Goal: Task Accomplishment & Management: Manage account settings

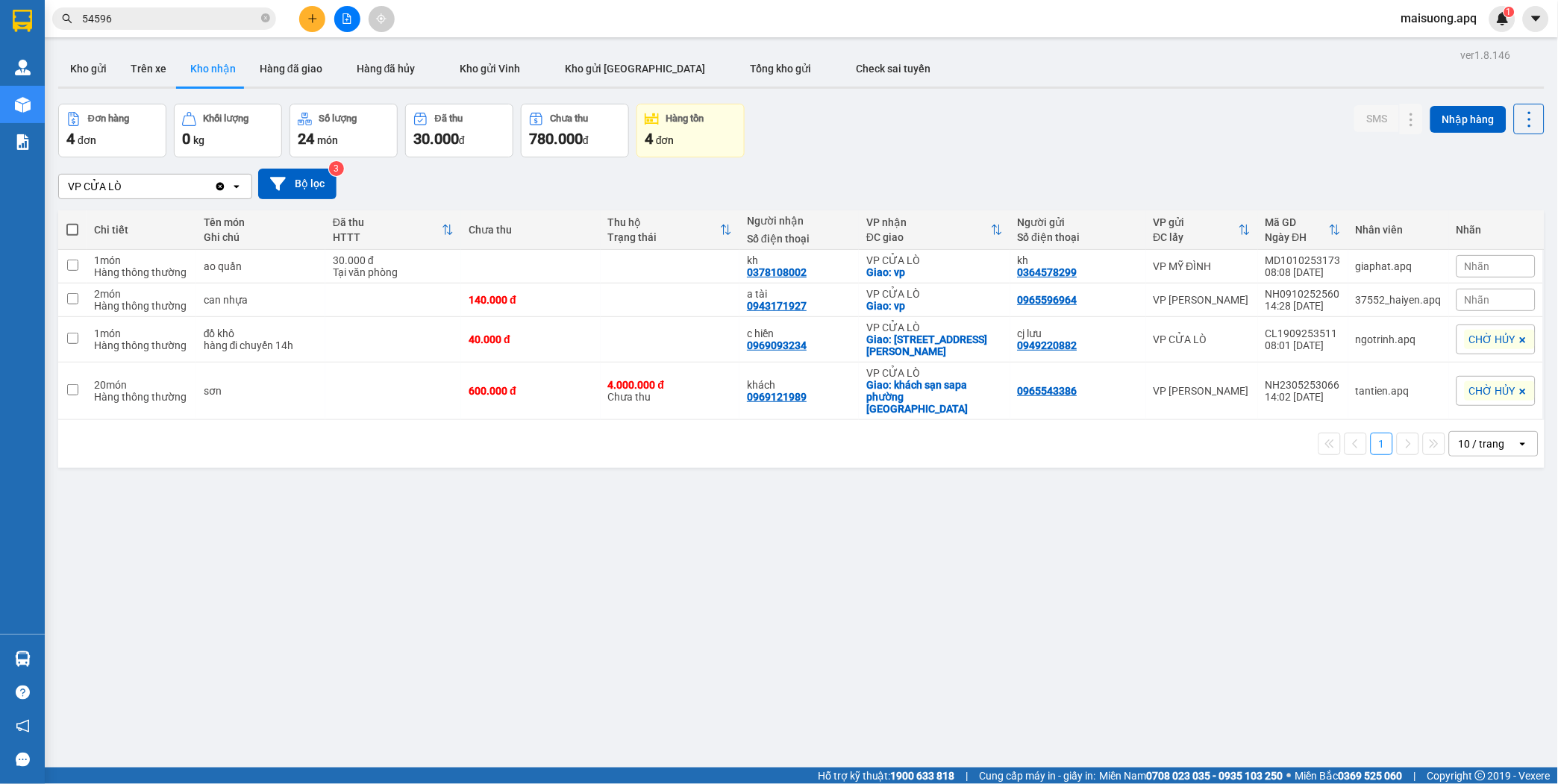
scroll to position [33, 0]
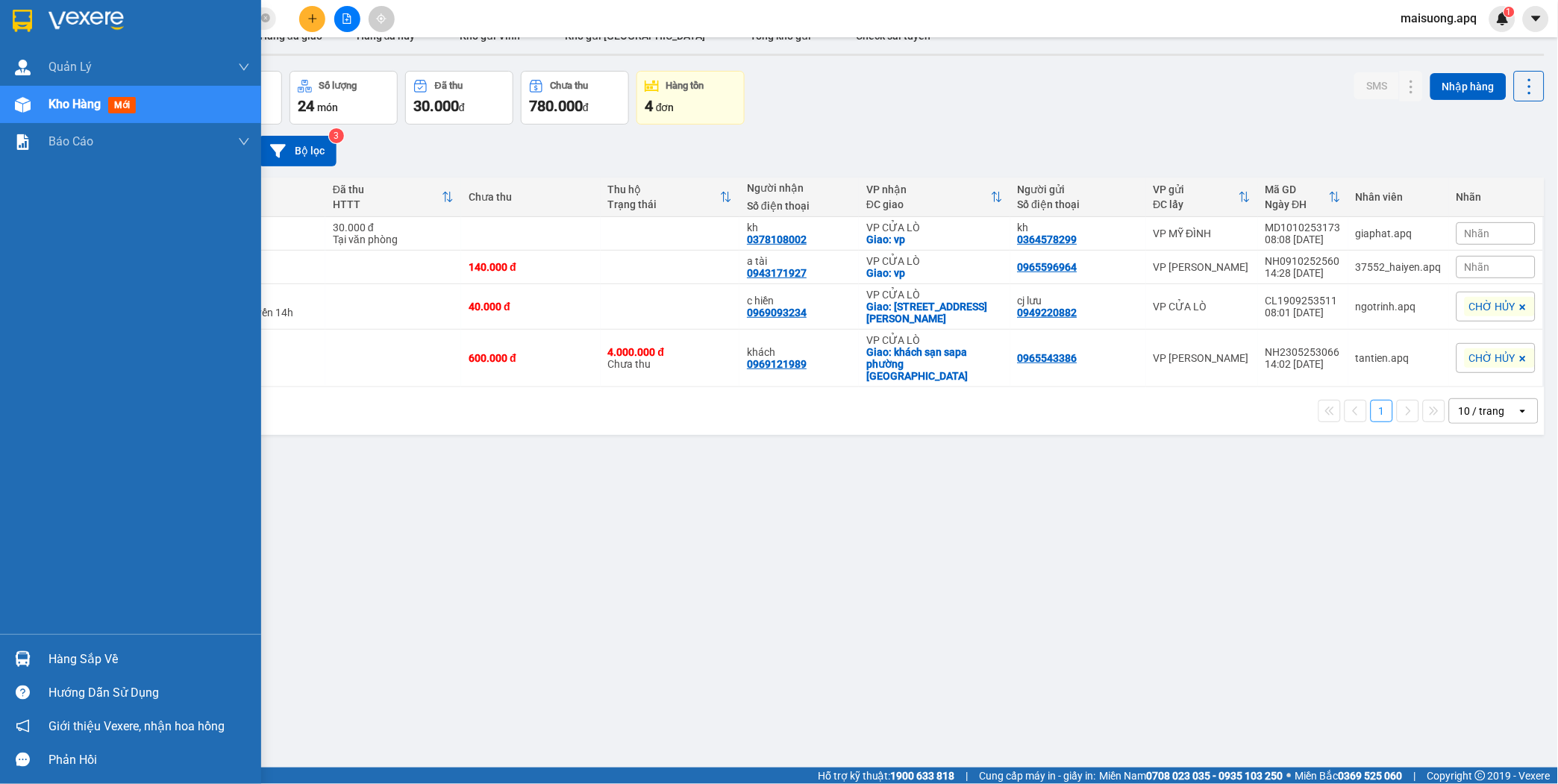
click at [99, 661] on div "Hàng sắp về" at bounding box center [150, 660] width 202 height 23
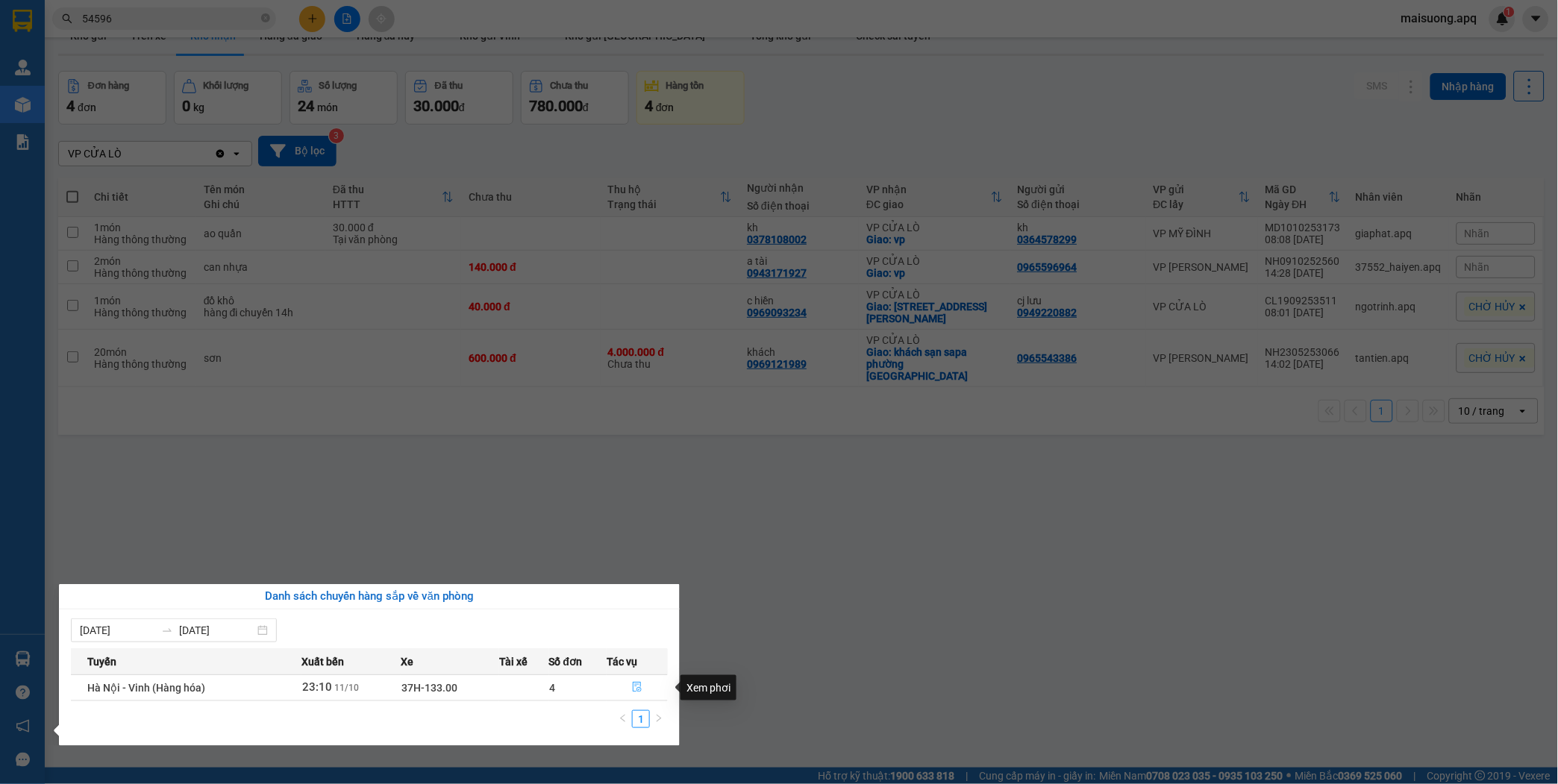
click at [639, 688] on icon "file-done" at bounding box center [638, 687] width 11 height 11
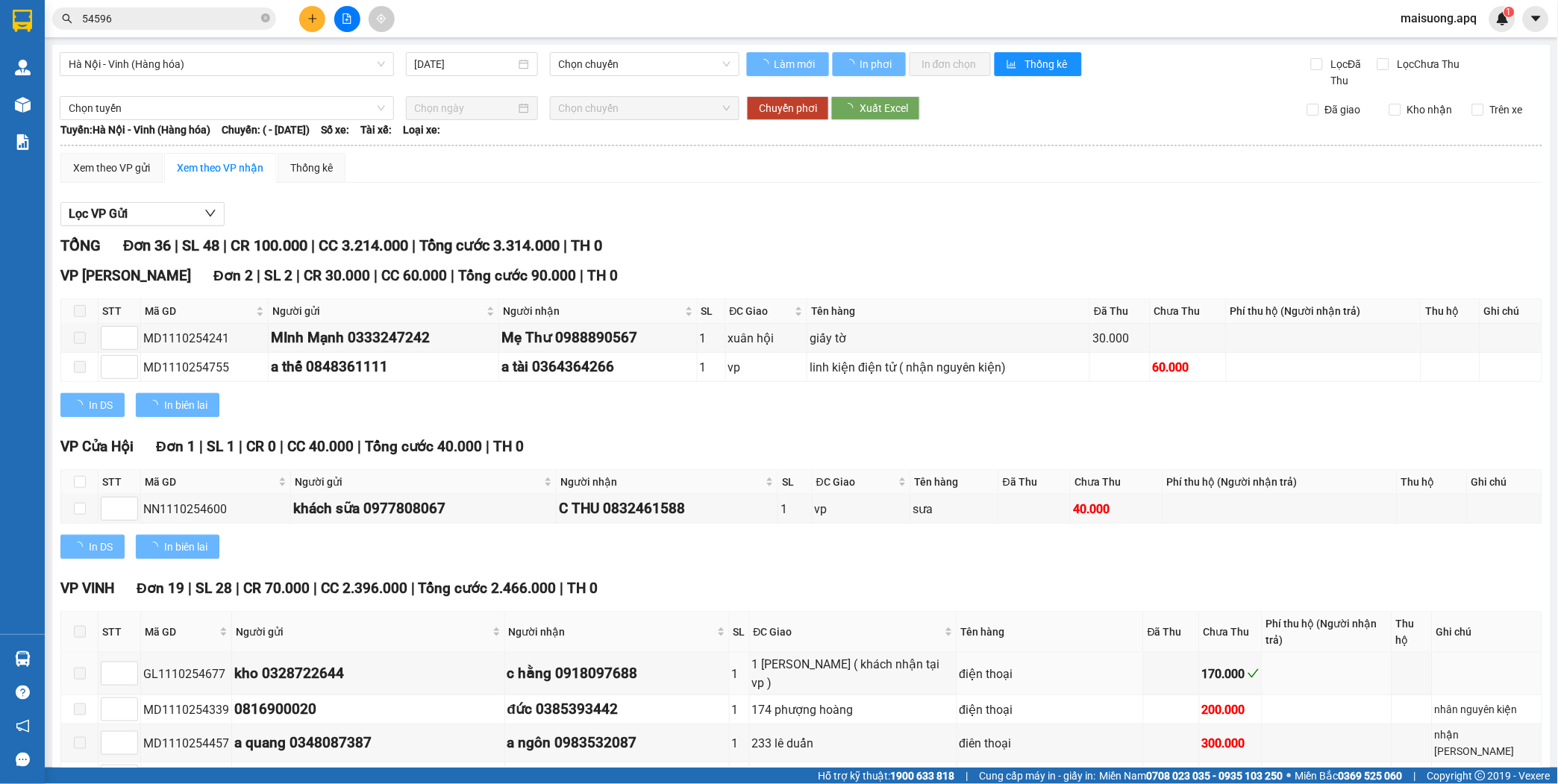
type input "[DATE]"
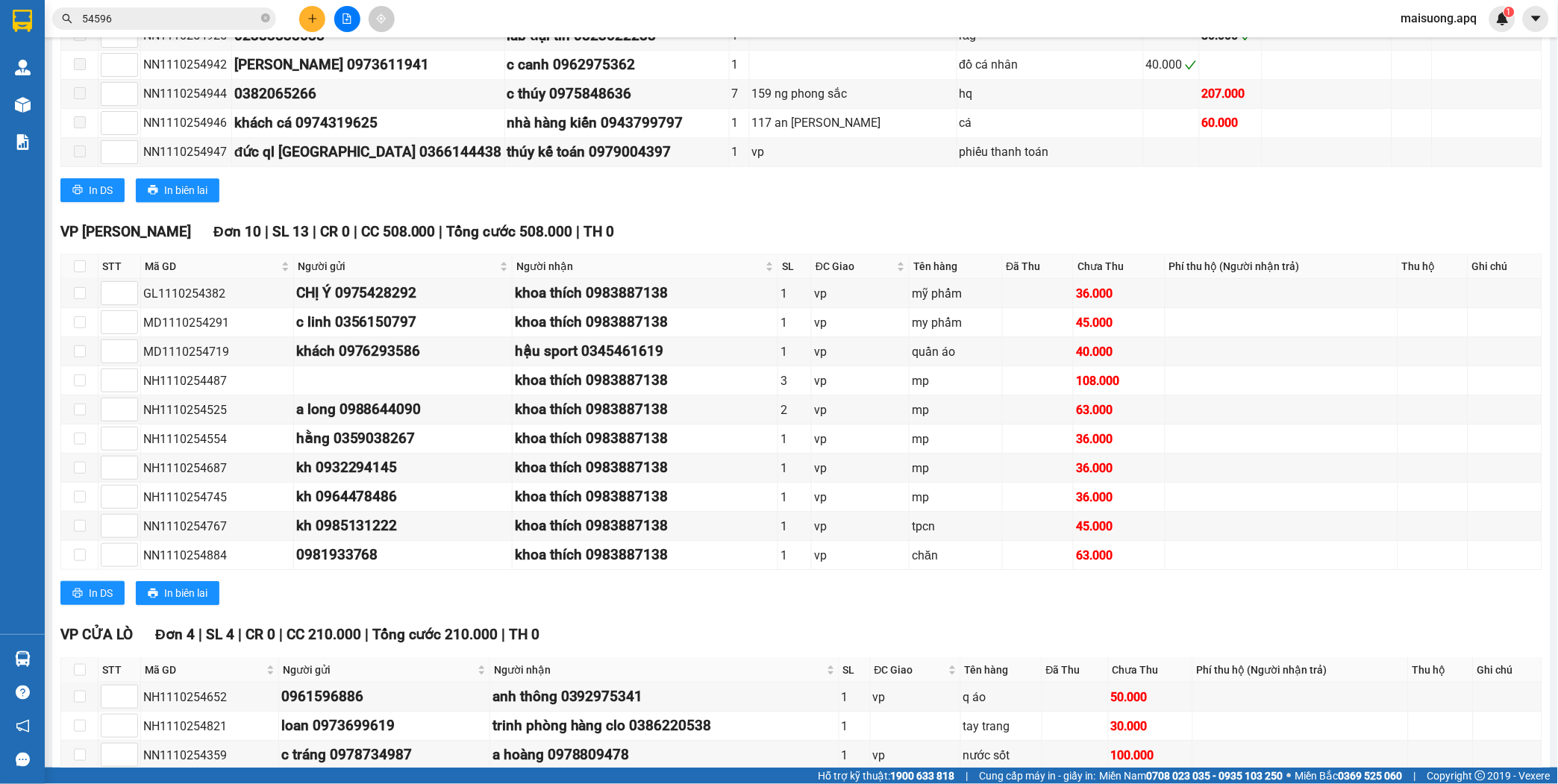
scroll to position [1140, 0]
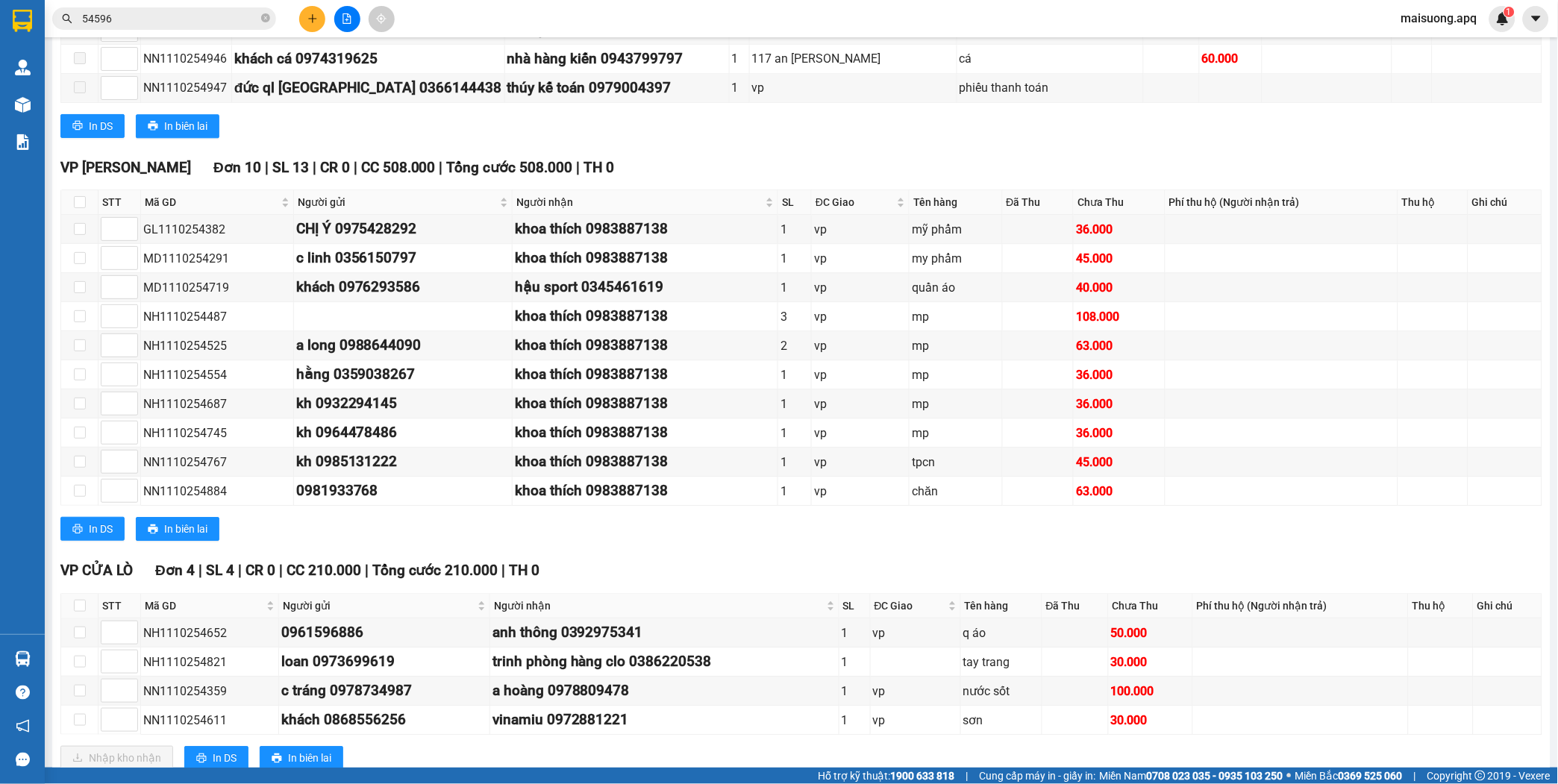
click at [829, 697] on div "VP [GEOGRAPHIC_DATA] 4 | SL 4 | CR 0 | CC 210.000 | Tổng cước 210.000 | TH 0 ST…" at bounding box center [801, 670] width 1482 height 222
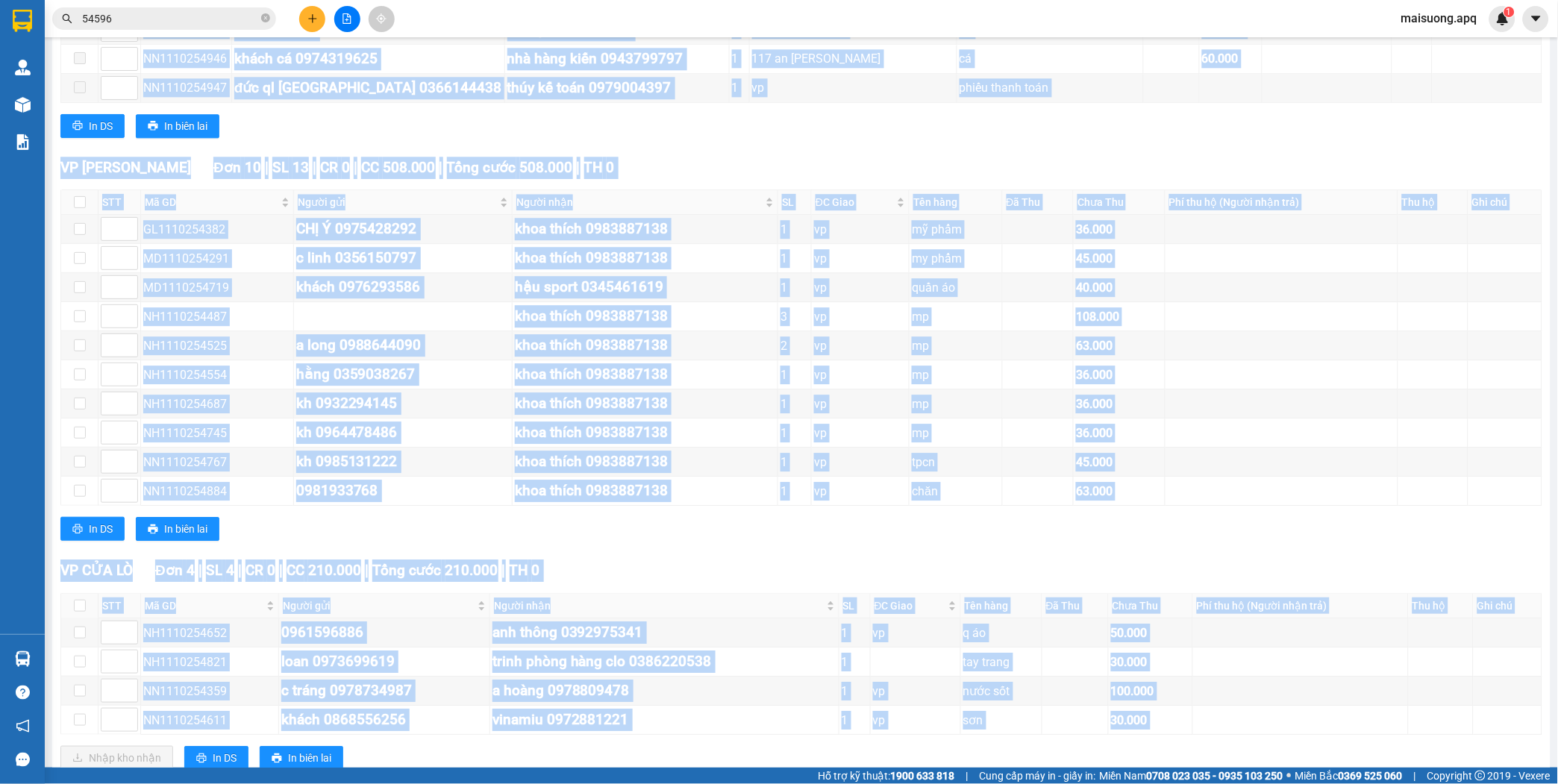
click at [829, 697] on div "VP [GEOGRAPHIC_DATA] 4 | SL 4 | CR 0 | CC 210.000 | Tổng cước 210.000 | TH 0 ST…" at bounding box center [801, 670] width 1482 height 222
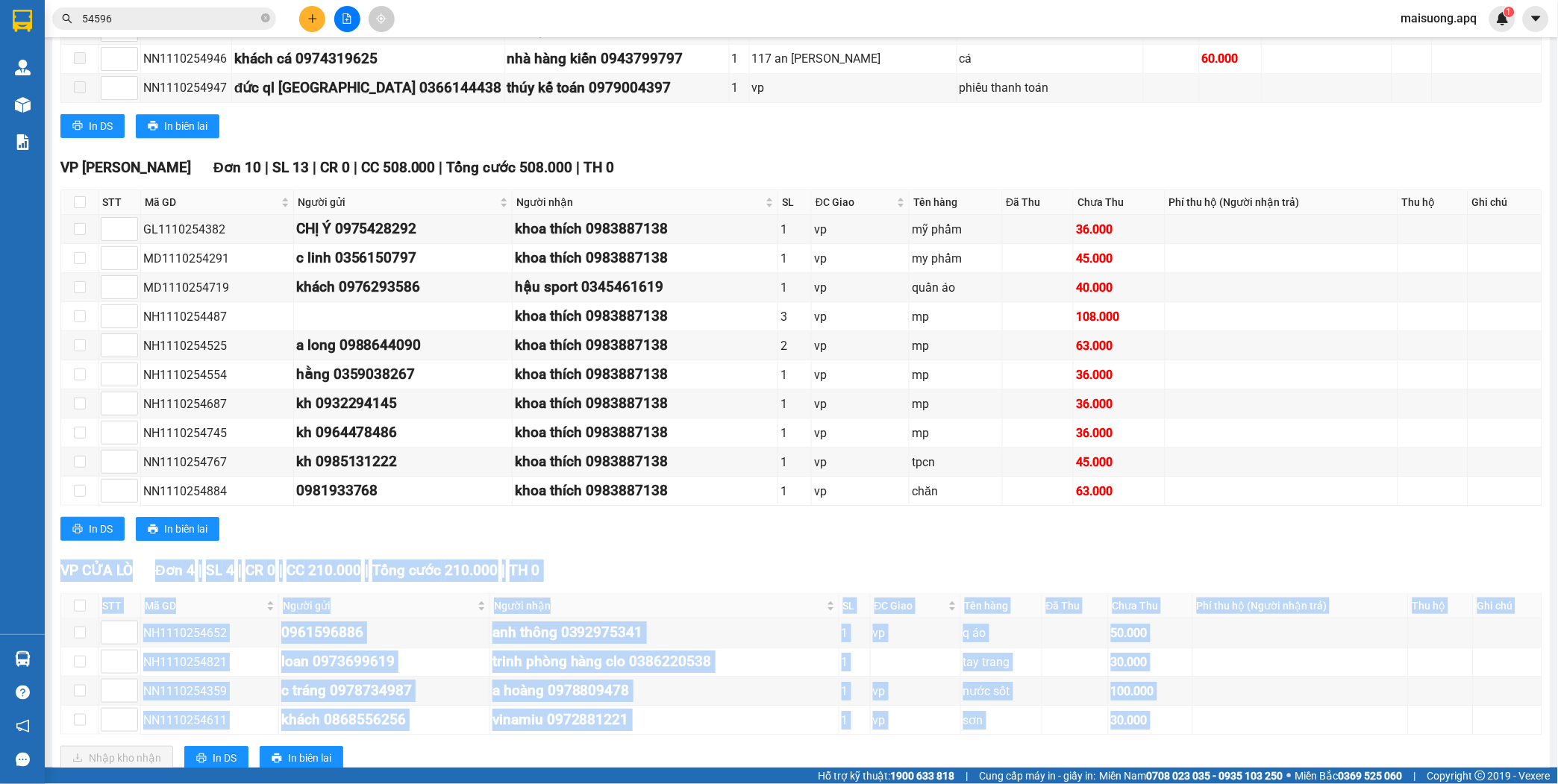
click at [829, 697] on div "VP [GEOGRAPHIC_DATA] 4 | SL 4 | CR 0 | CC 210.000 | Tổng cước 210.000 | TH 0 ST…" at bounding box center [801, 670] width 1482 height 222
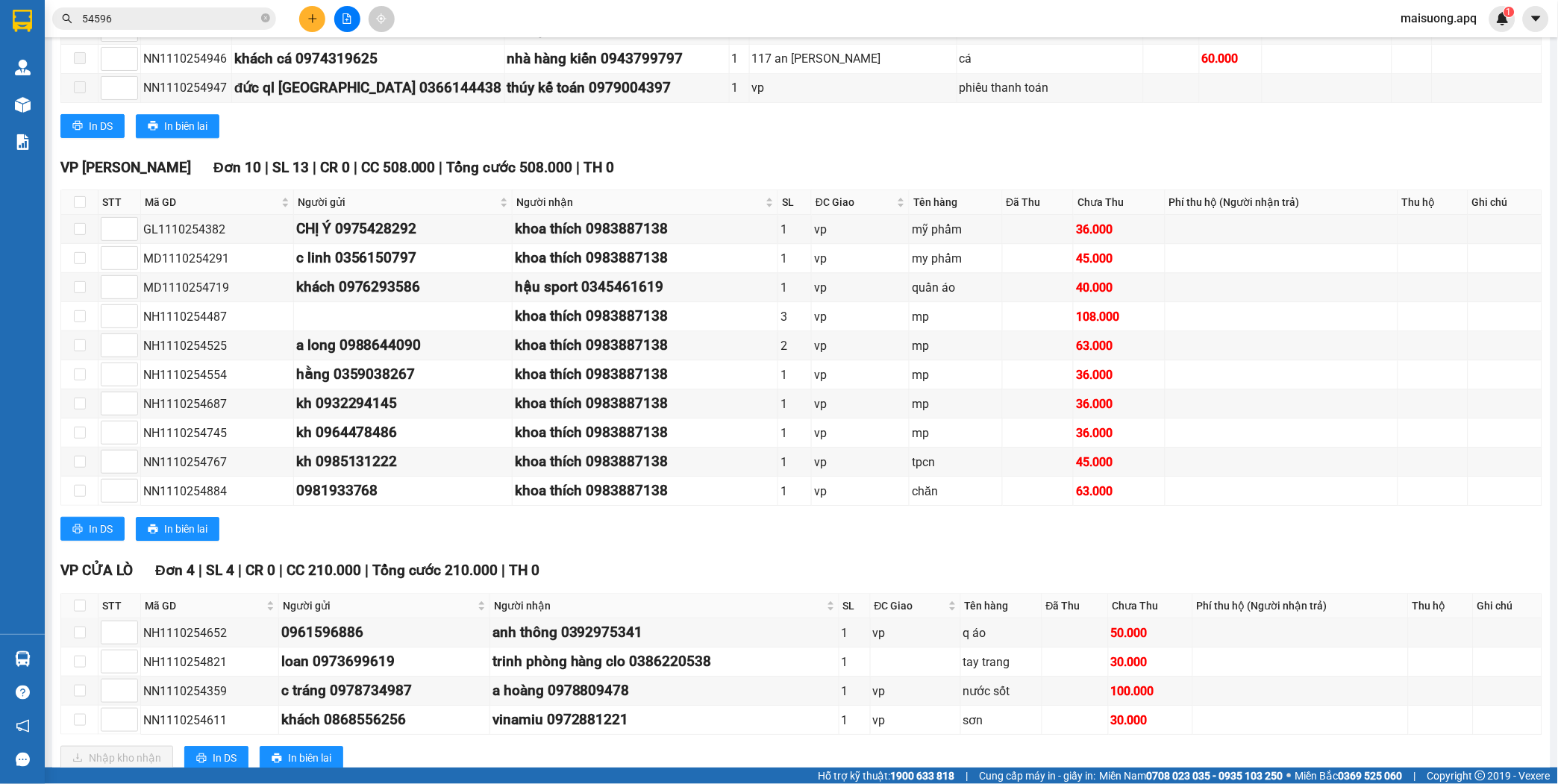
click at [829, 697] on div "VP [GEOGRAPHIC_DATA] 4 | SL 4 | CR 0 | CC 210.000 | Tổng cước 210.000 | TH 0 ST…" at bounding box center [801, 670] width 1482 height 222
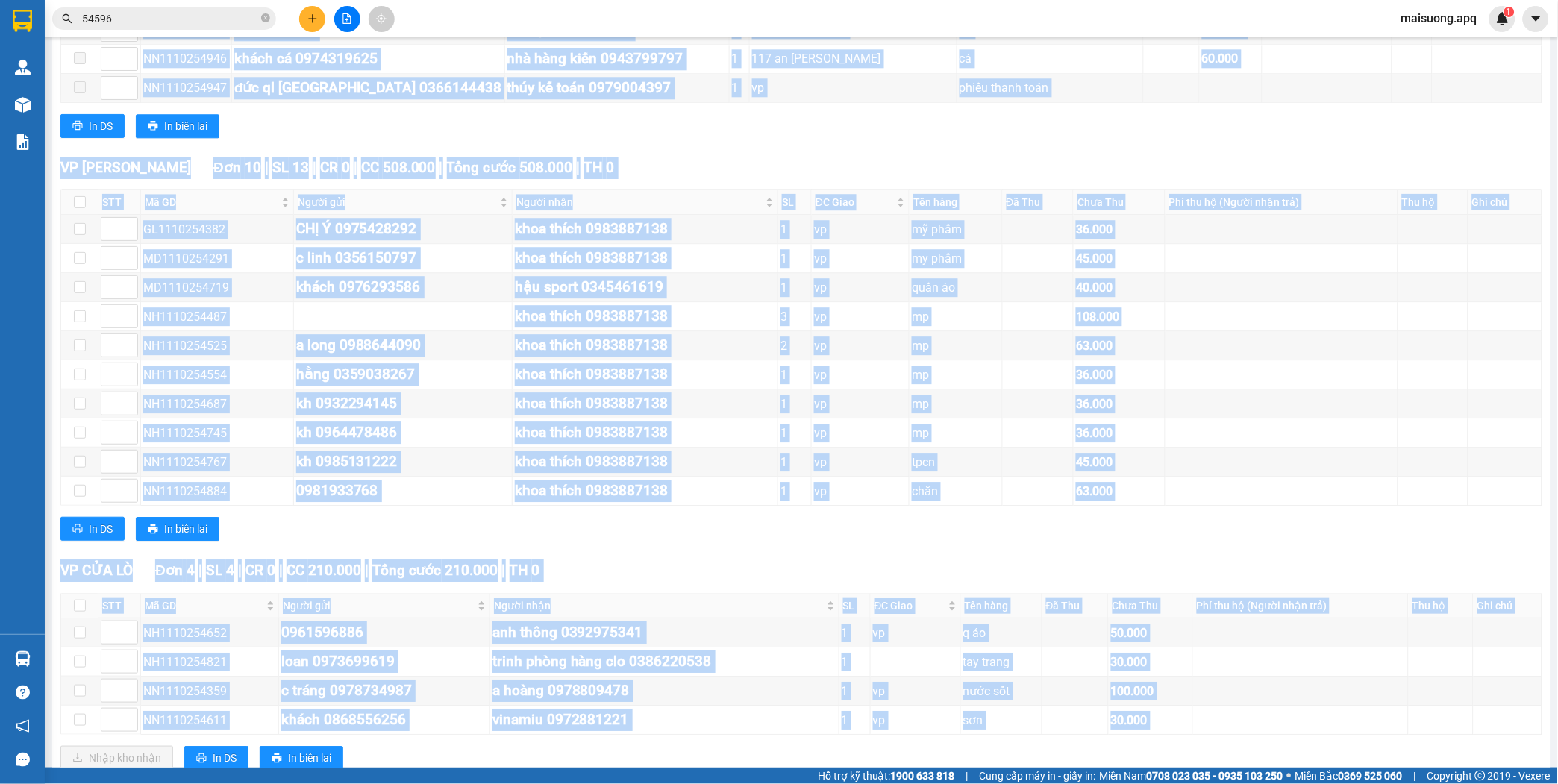
click at [829, 697] on div "VP [GEOGRAPHIC_DATA] 4 | SL 4 | CR 0 | CC 210.000 | Tổng cước 210.000 | TH 0 ST…" at bounding box center [801, 670] width 1482 height 222
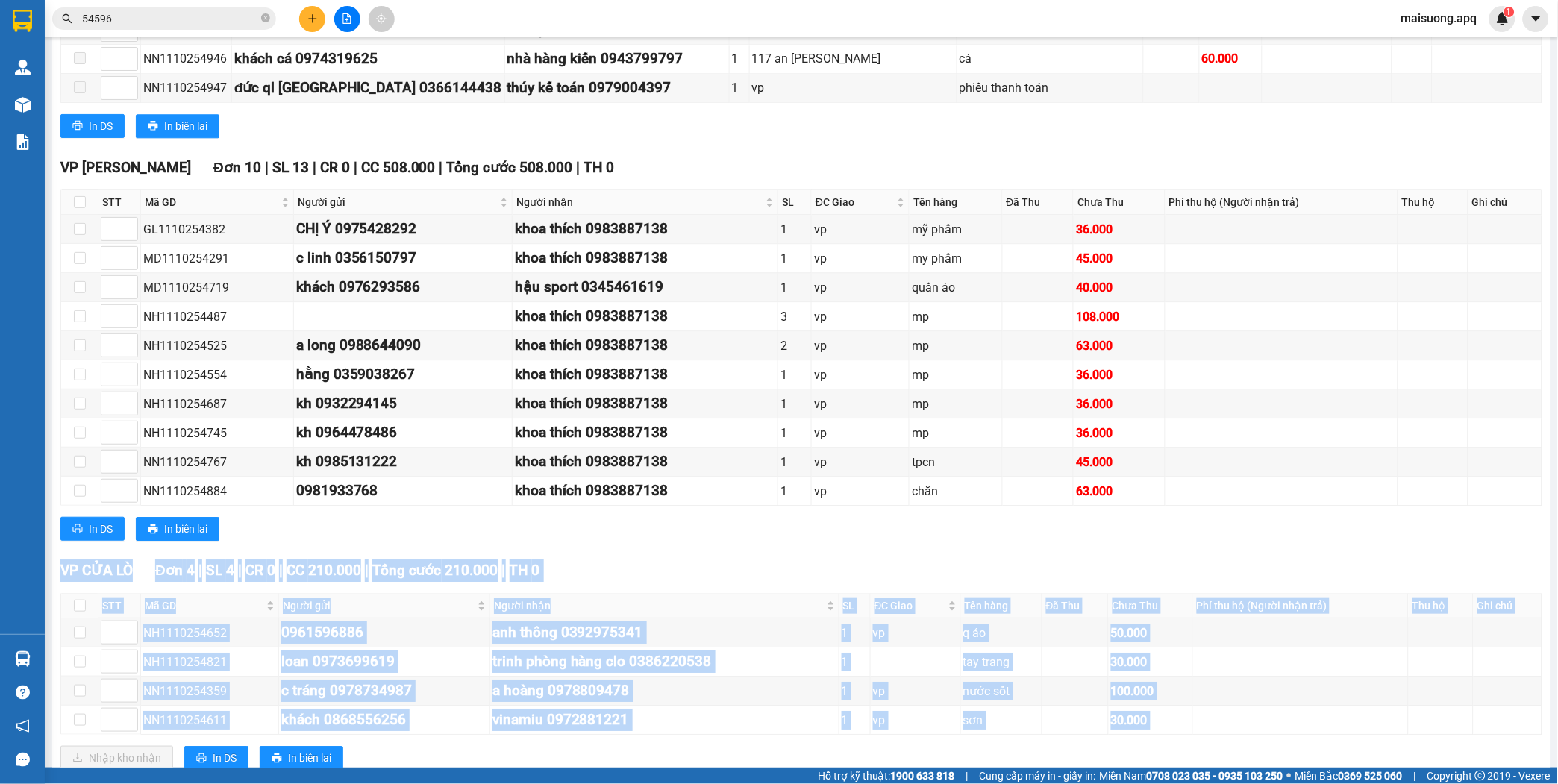
click at [829, 697] on div "VP [GEOGRAPHIC_DATA] 4 | SL 4 | CR 0 | CC 210.000 | Tổng cước 210.000 | TH 0 ST…" at bounding box center [801, 670] width 1482 height 222
click at [762, 734] on div "VP [GEOGRAPHIC_DATA] 4 | SL 4 | CR 0 | CC 210.000 | Tổng cước 210.000 | TH 0 ST…" at bounding box center [801, 670] width 1482 height 222
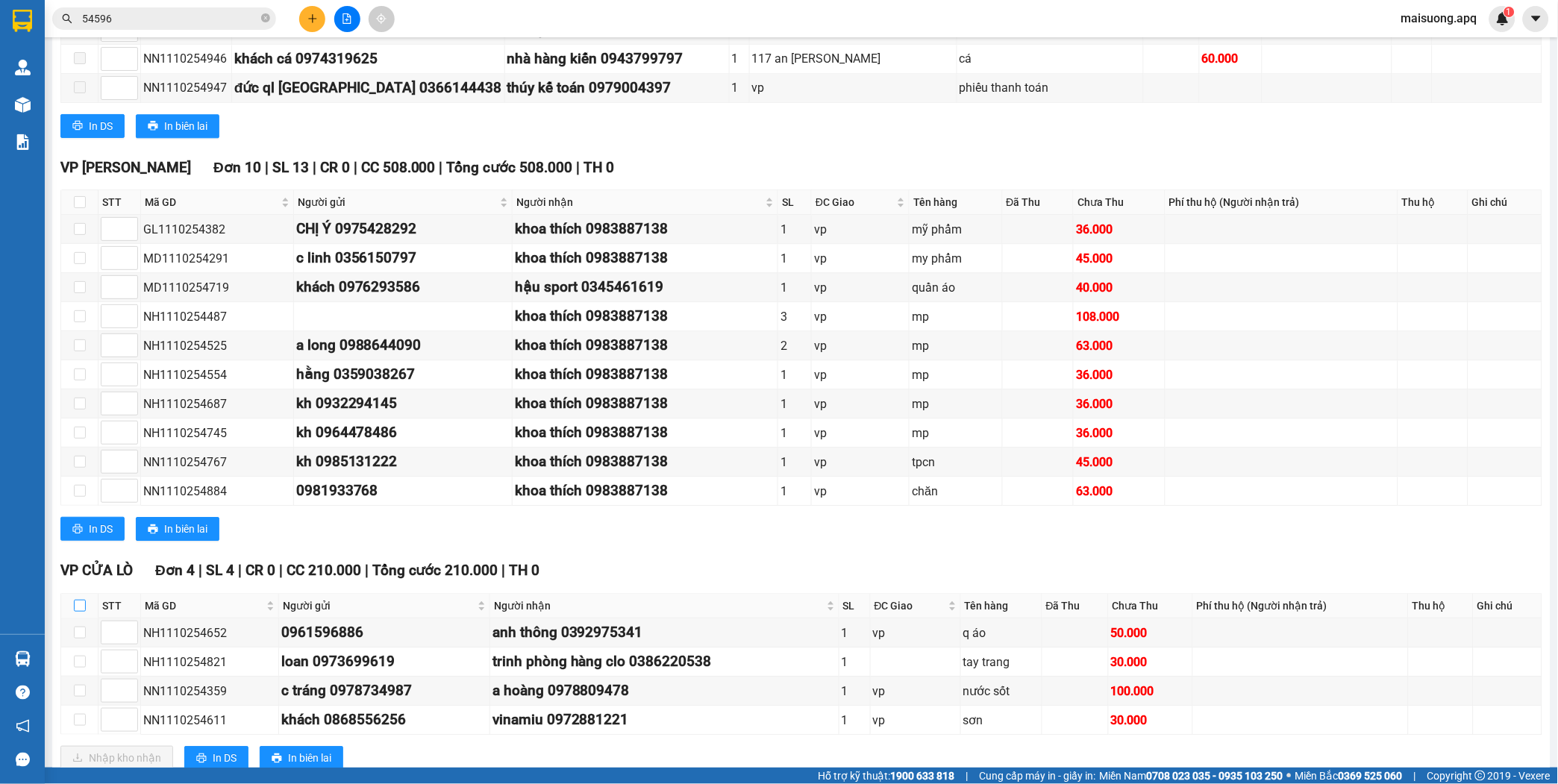
click at [76, 600] on input "checkbox" at bounding box center [80, 606] width 12 height 12
checkbox input "true"
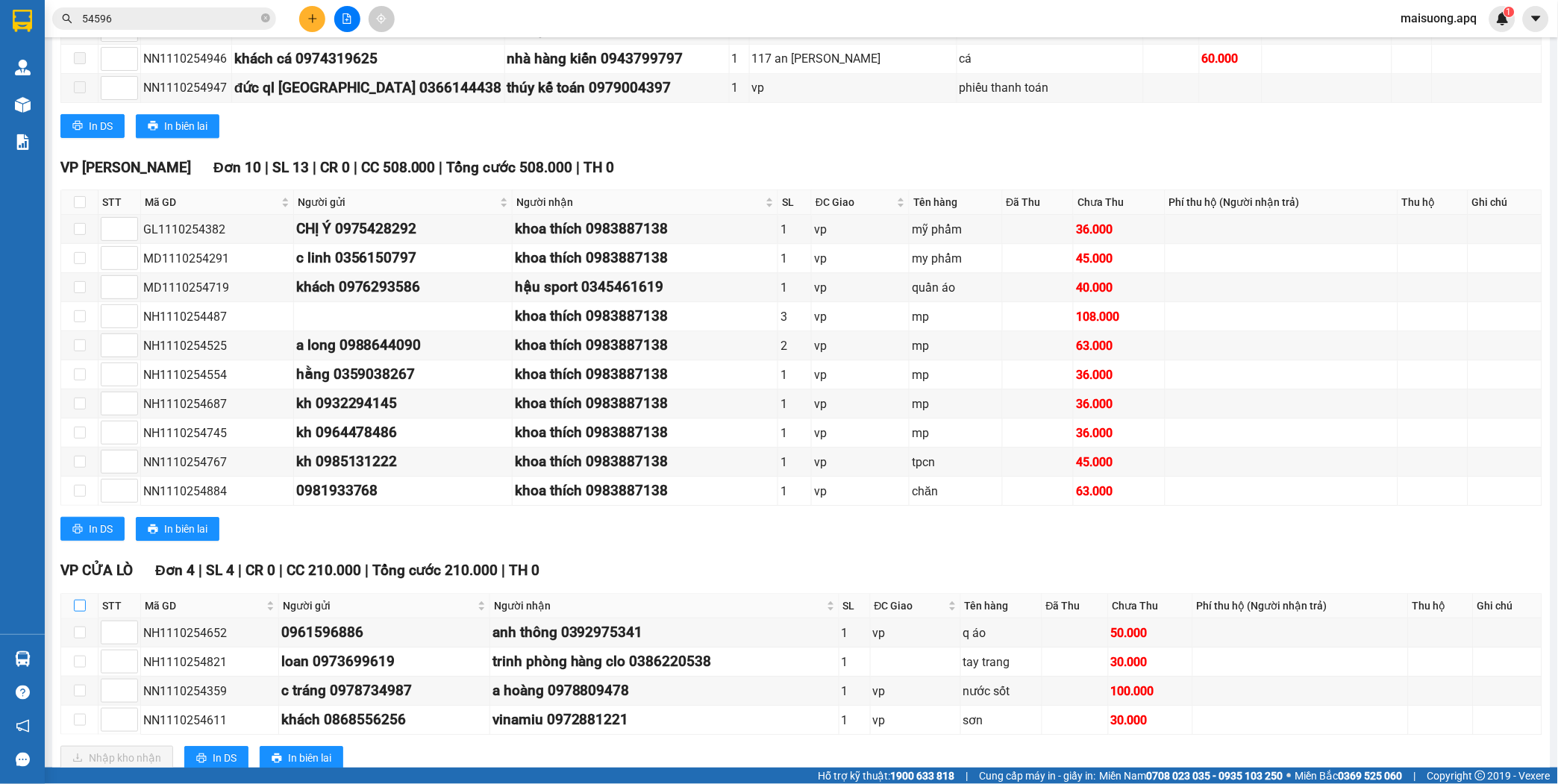
checkbox input "true"
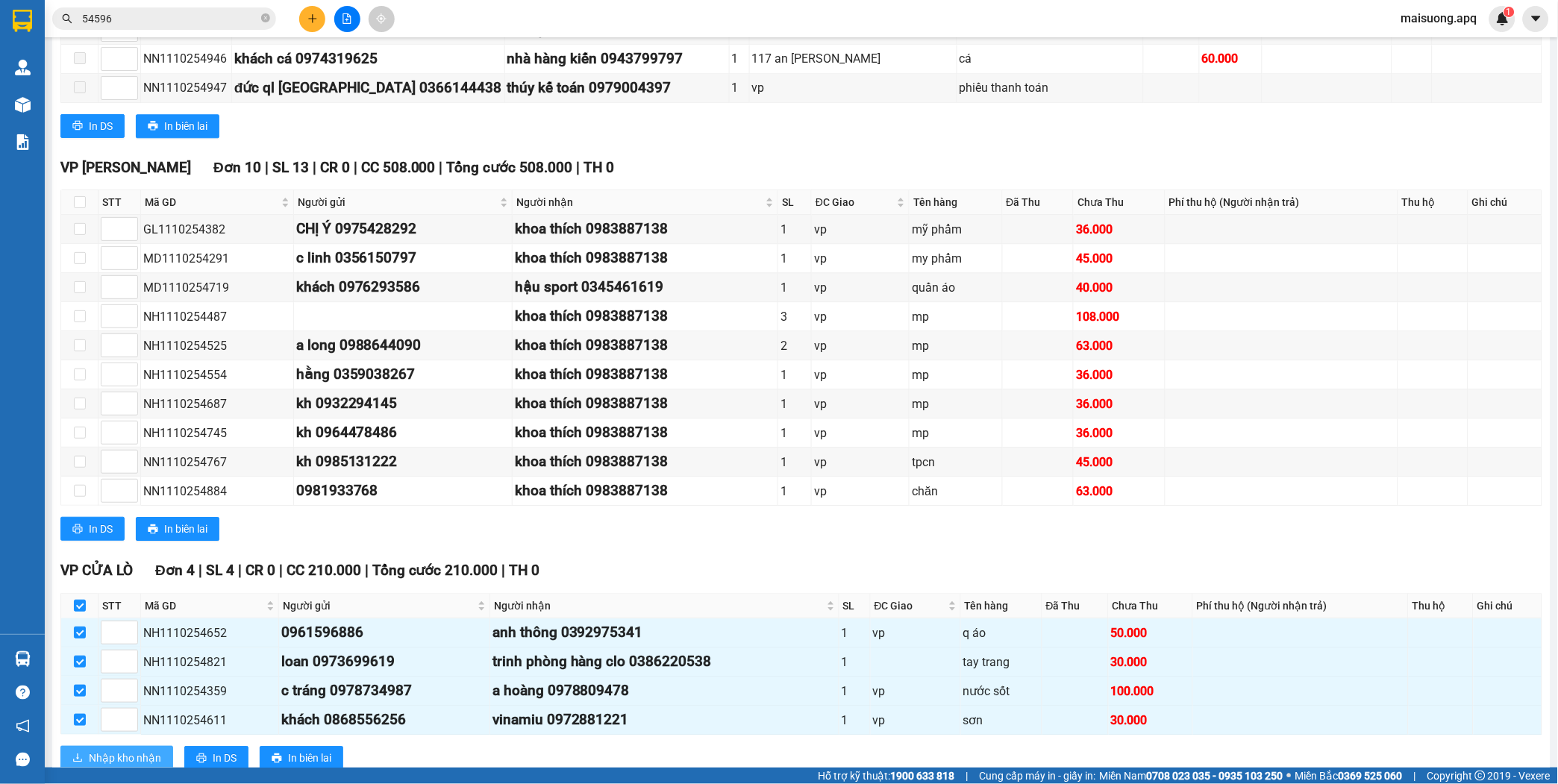
click at [135, 750] on span "Nhập kho nhận" at bounding box center [125, 758] width 72 height 17
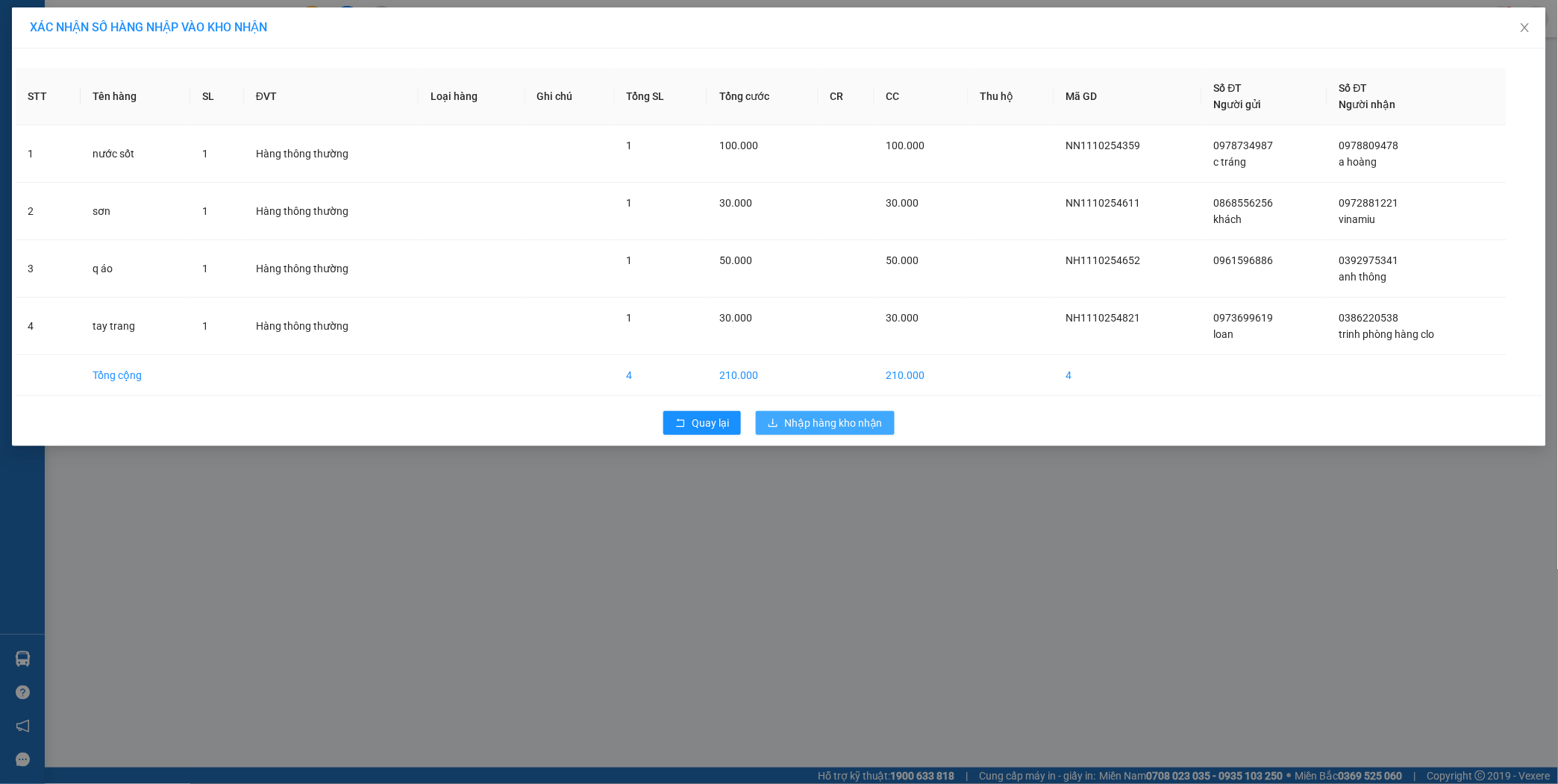
click at [827, 422] on span "Nhập hàng kho nhận" at bounding box center [833, 423] width 99 height 17
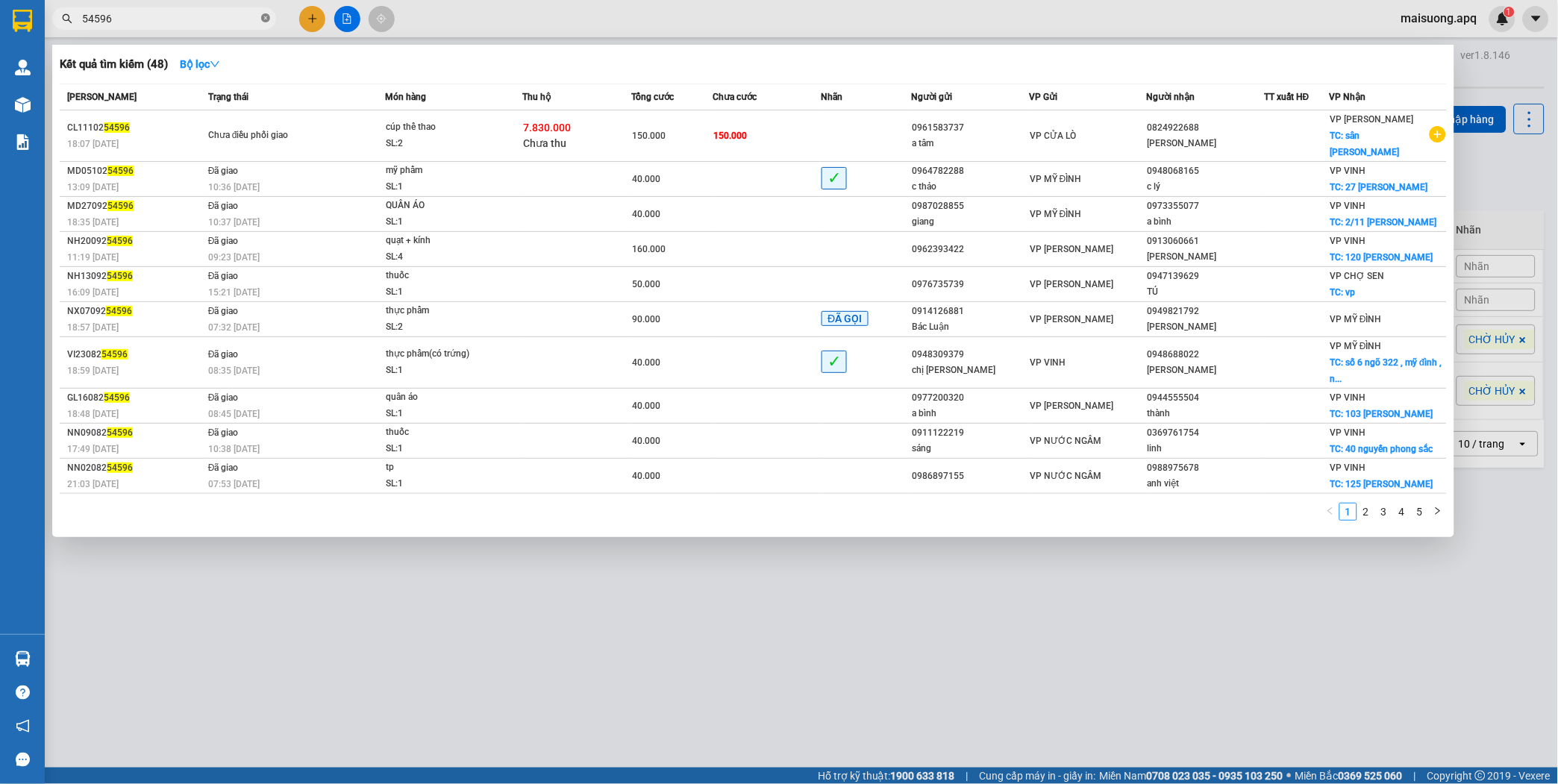
click at [267, 17] on icon "close-circle" at bounding box center [265, 18] width 9 height 9
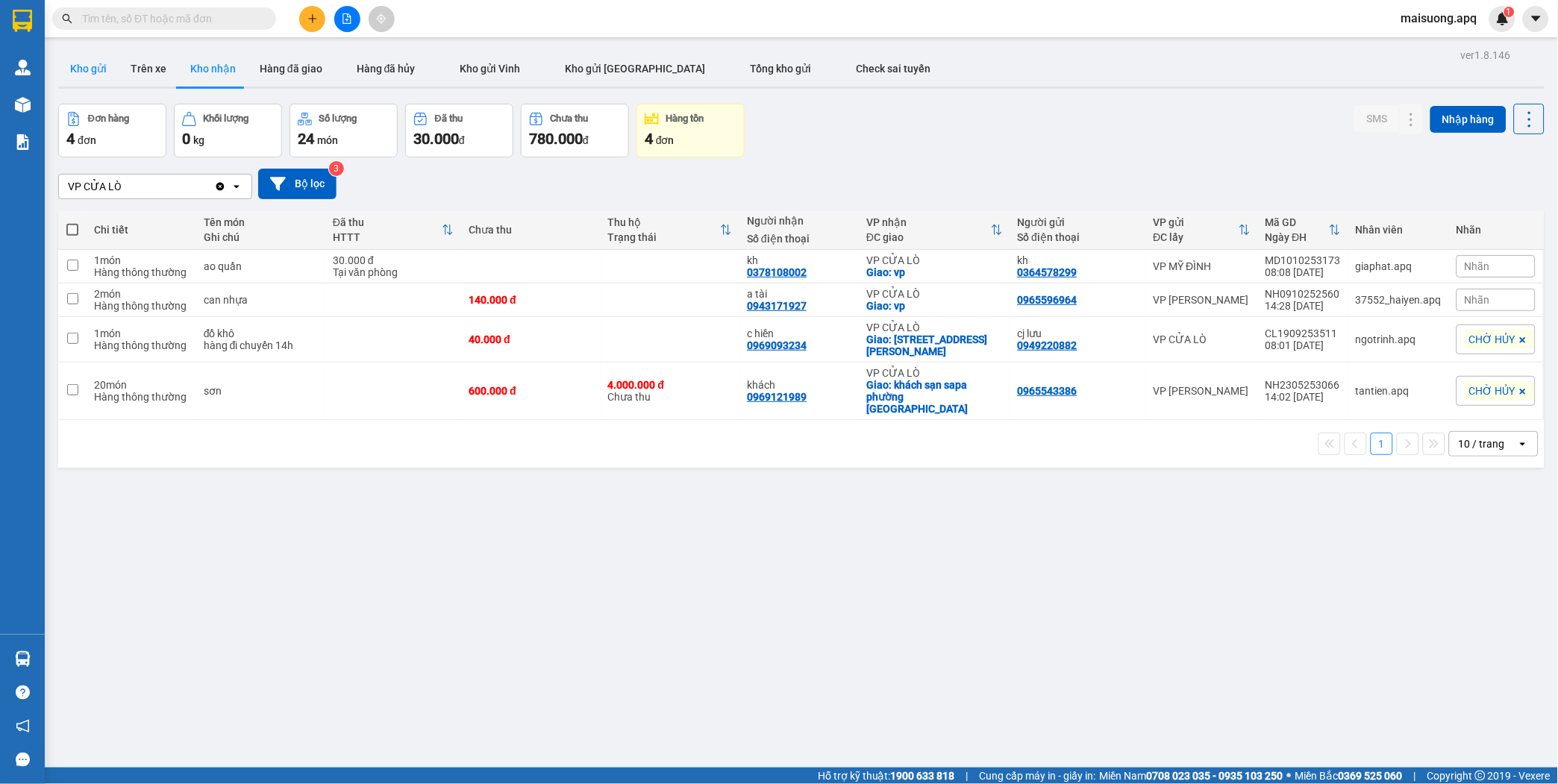
click at [87, 62] on button "Kho gửi" at bounding box center [88, 68] width 60 height 36
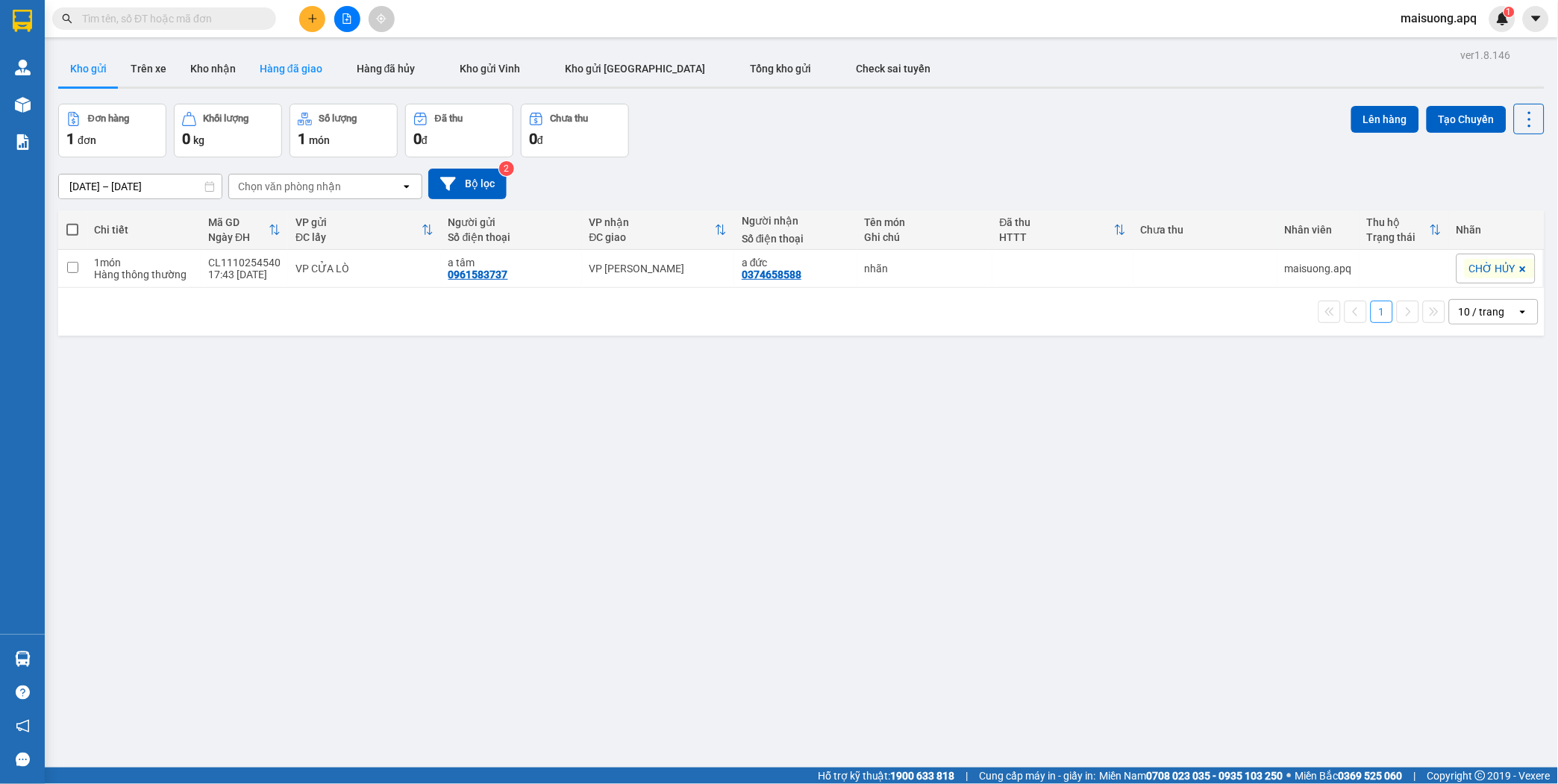
click at [288, 71] on button "Hàng đã giao" at bounding box center [291, 68] width 86 height 36
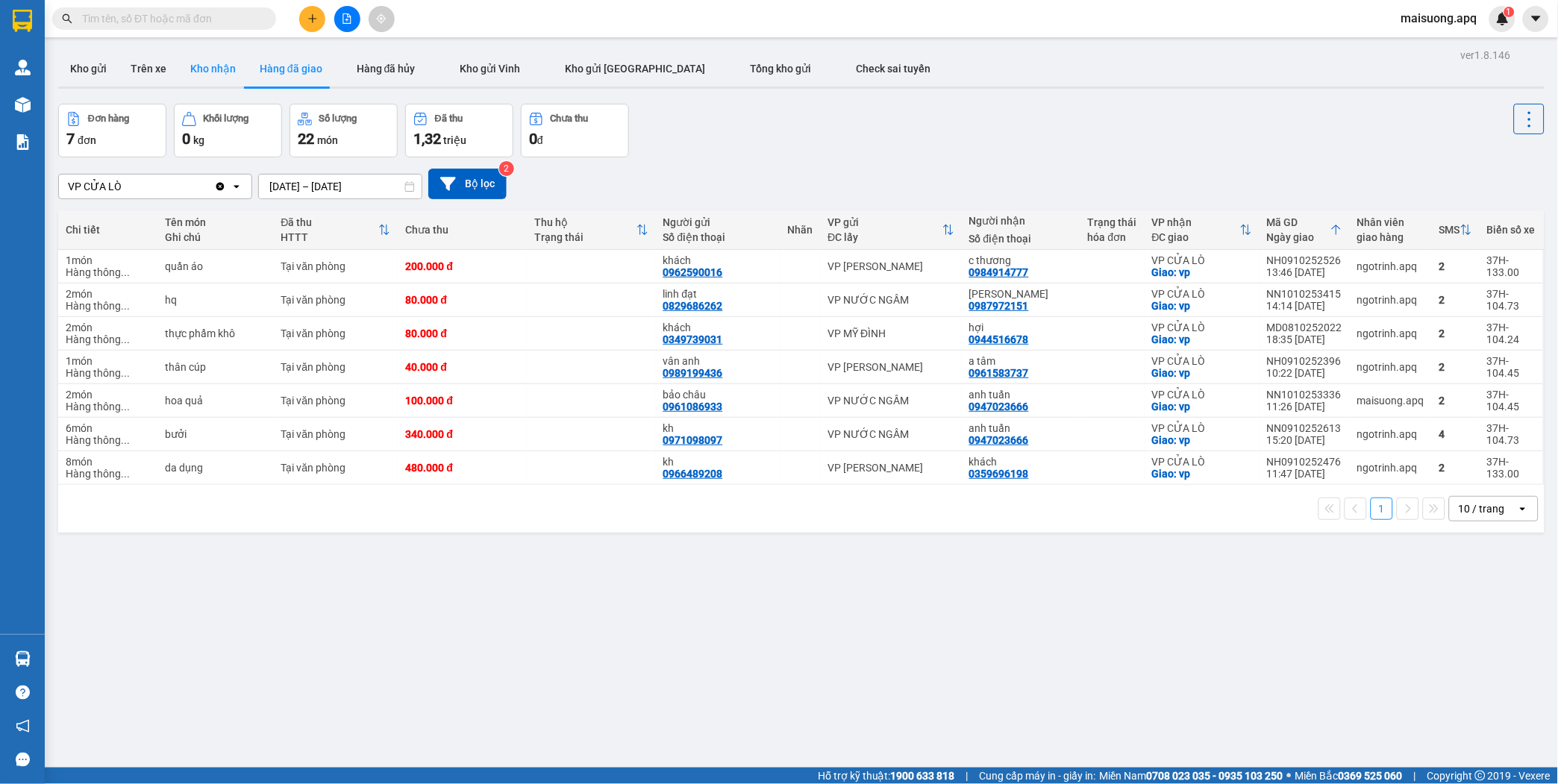
click at [208, 65] on button "Kho nhận" at bounding box center [213, 68] width 69 height 36
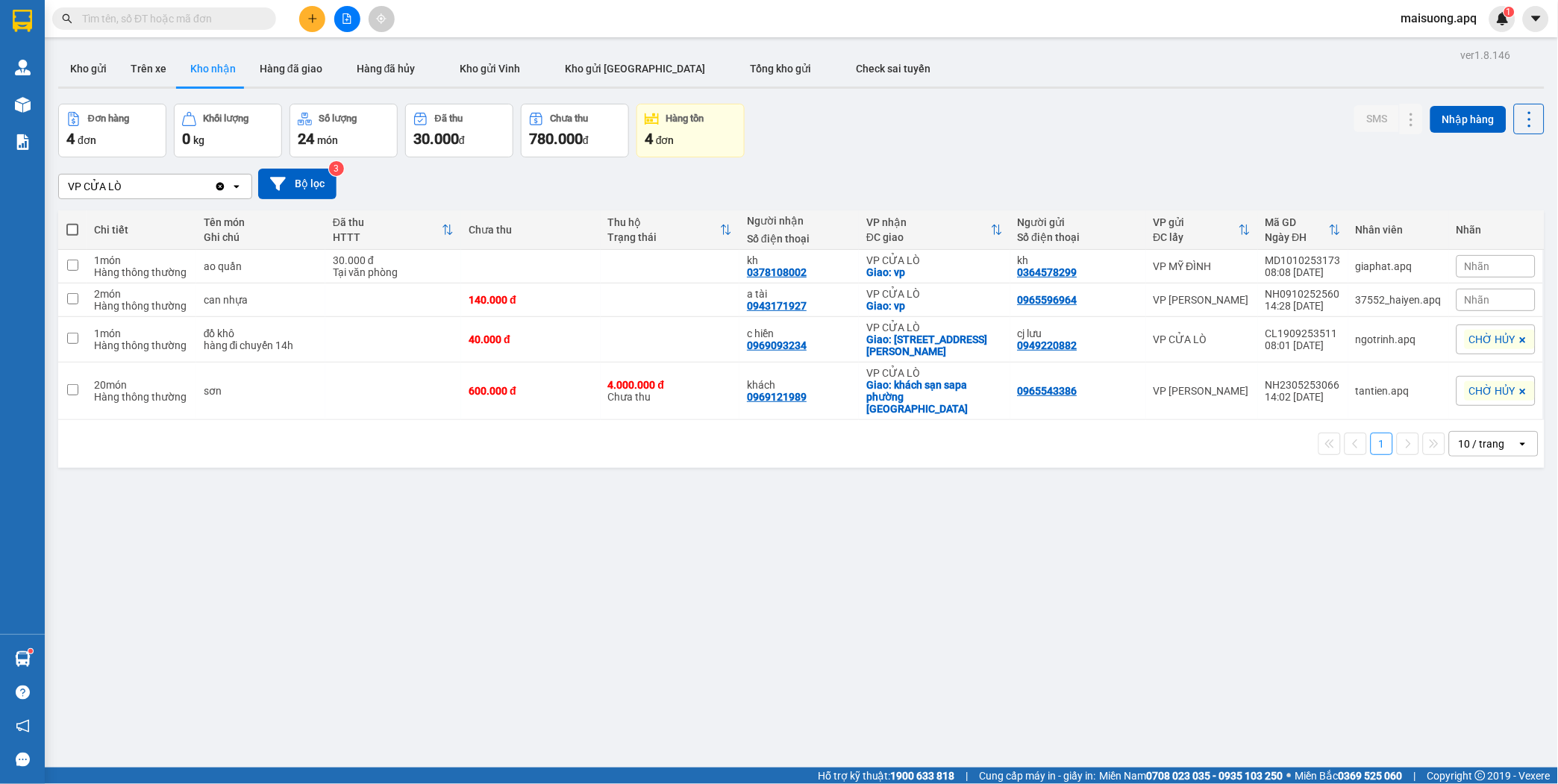
click at [183, 15] on input "text" at bounding box center [170, 19] width 176 height 17
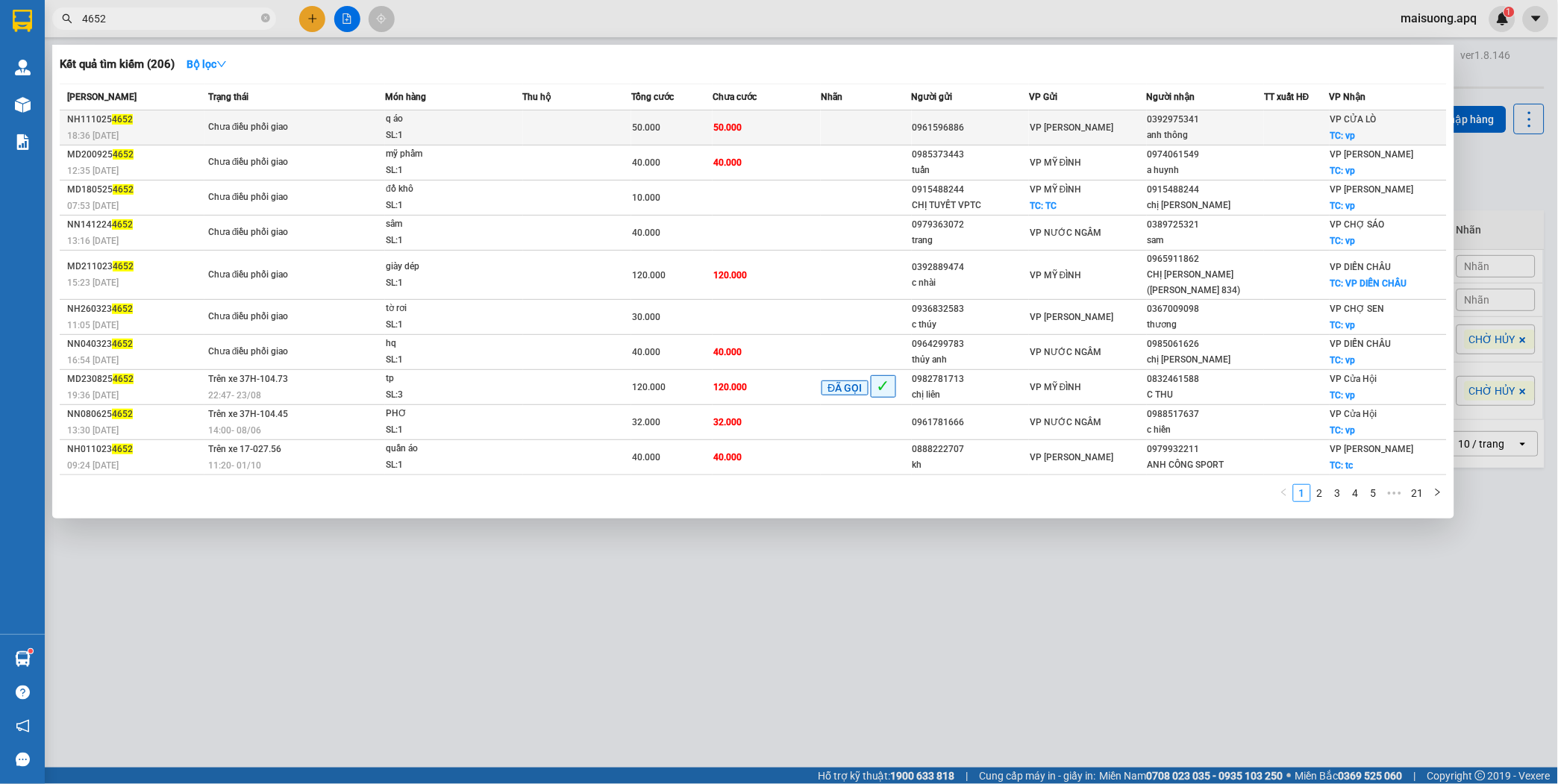
type input "4652"
click at [833, 117] on td at bounding box center [866, 128] width 90 height 35
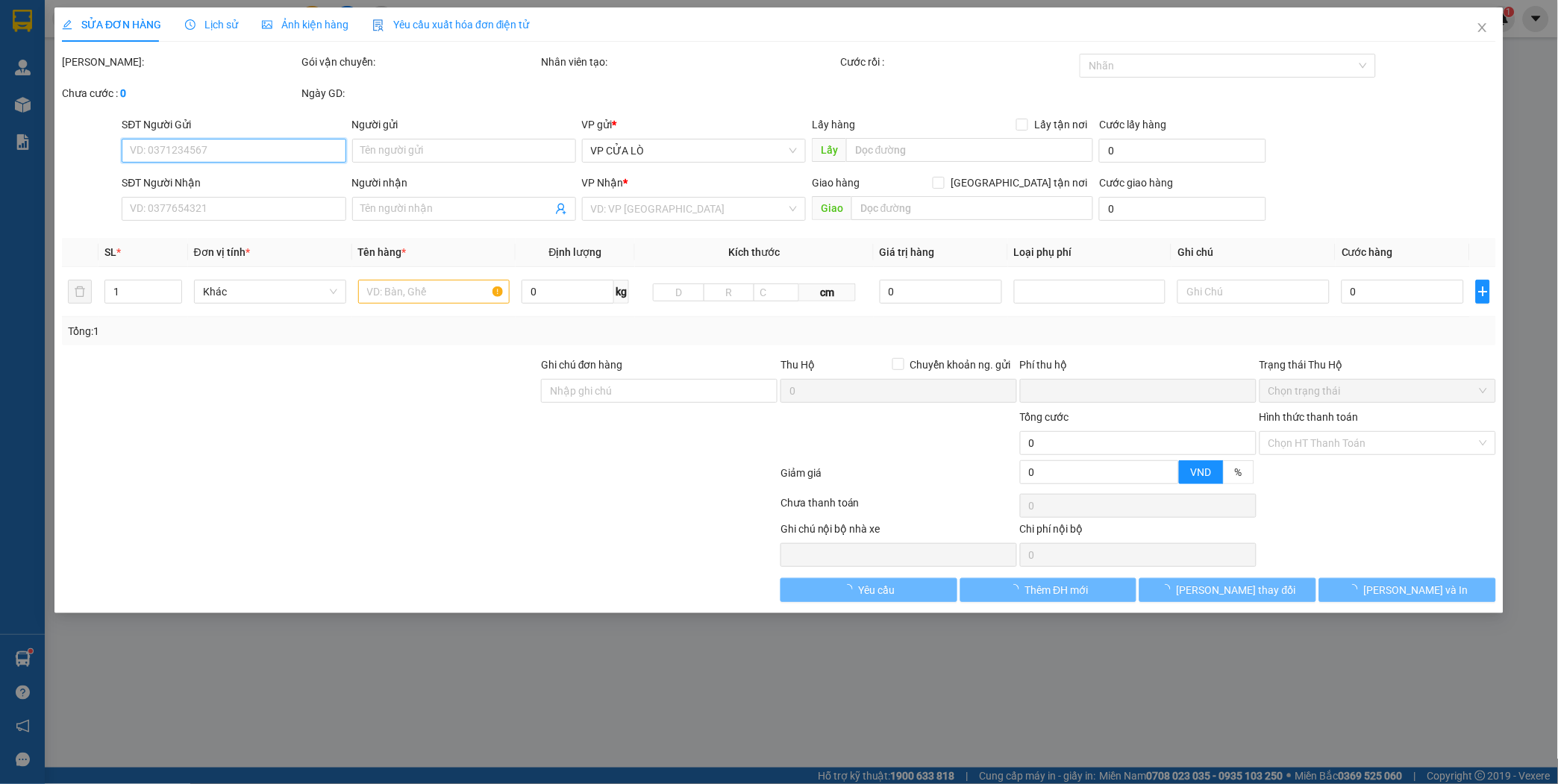
type input "0961596886"
type input "0392975341"
type input "anh thông"
checkbox input "true"
type input "vp"
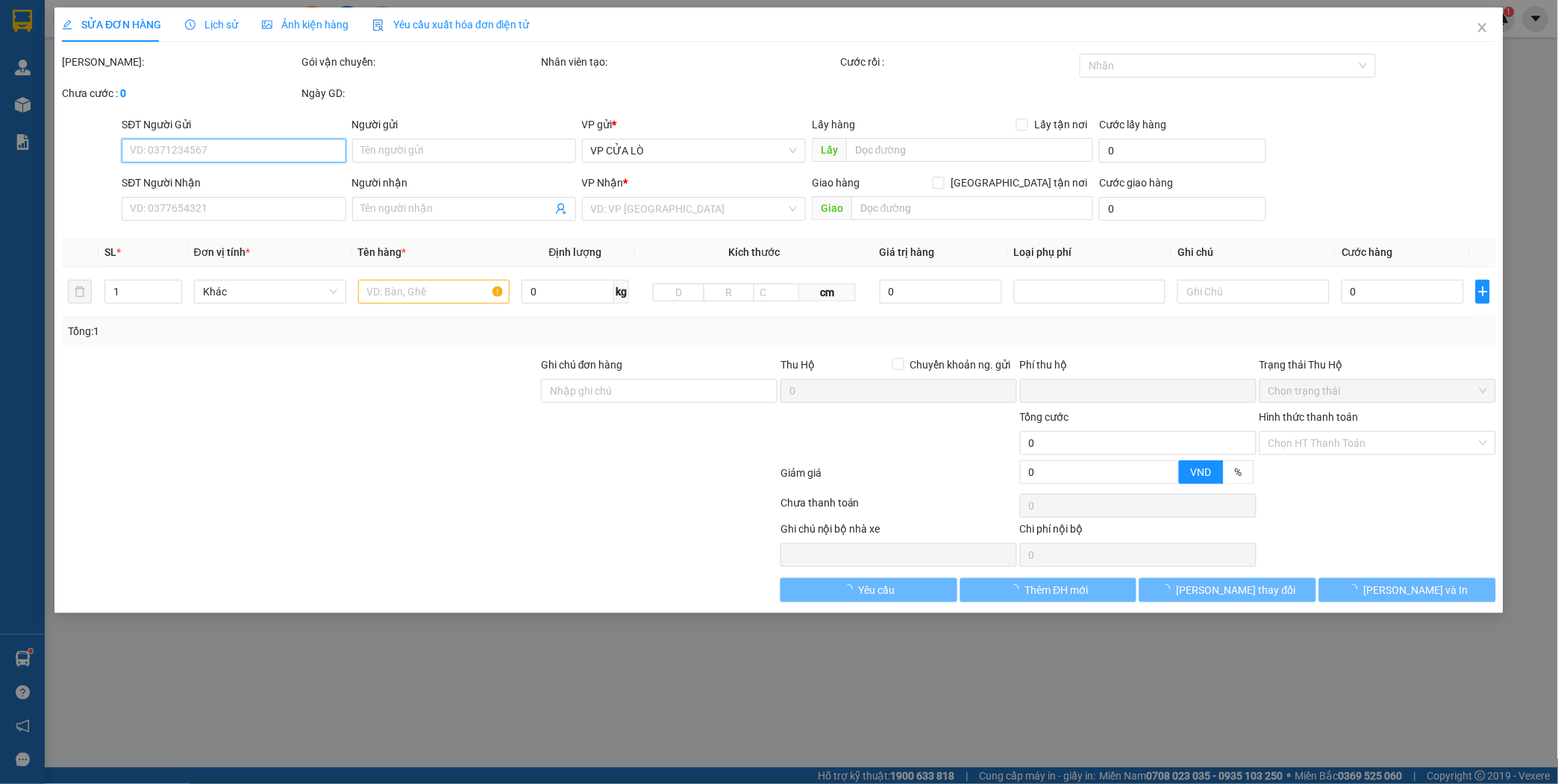
type input "0"
type input "50.000"
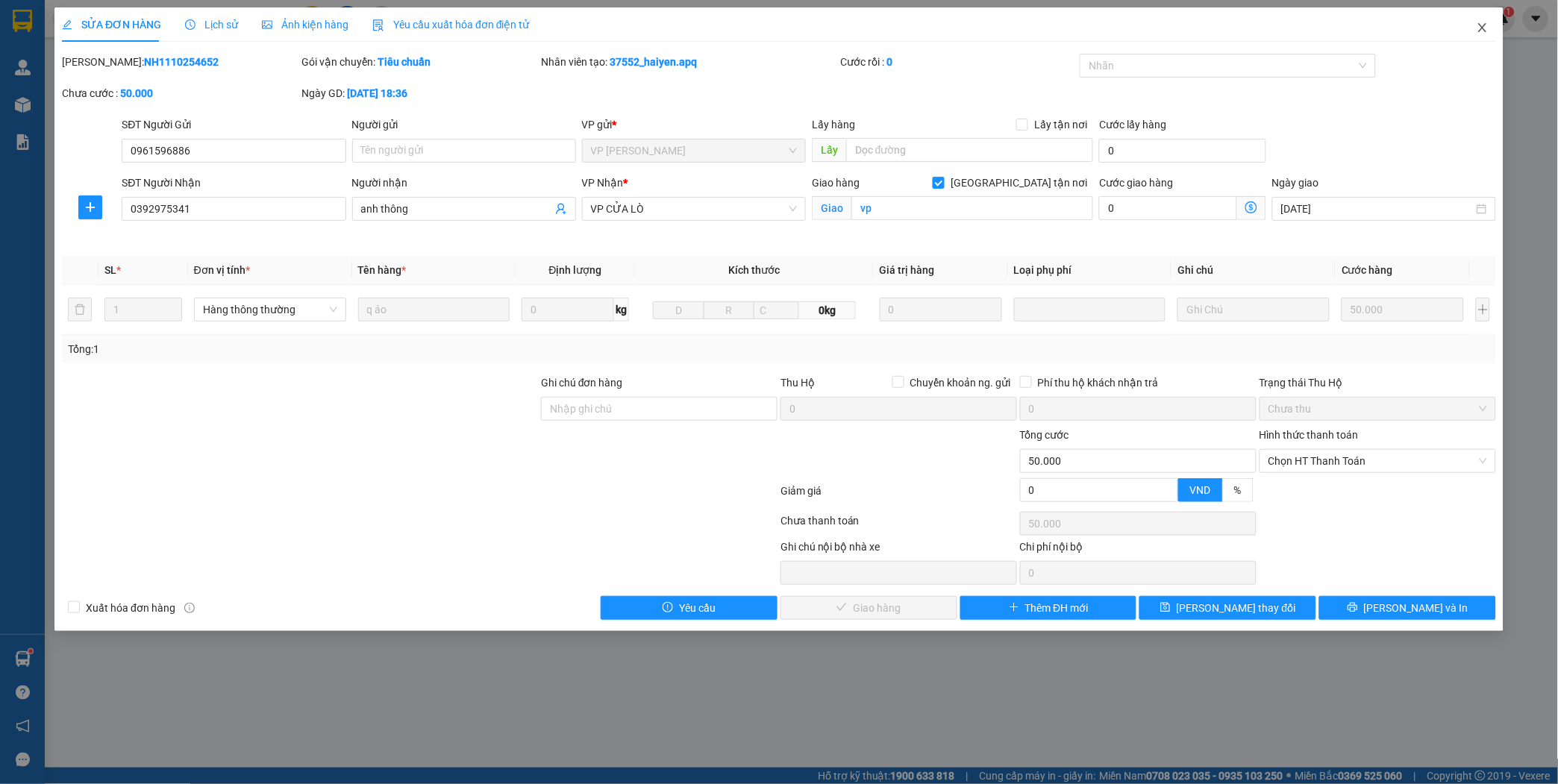
click at [1482, 20] on span "Close" at bounding box center [1483, 29] width 42 height 42
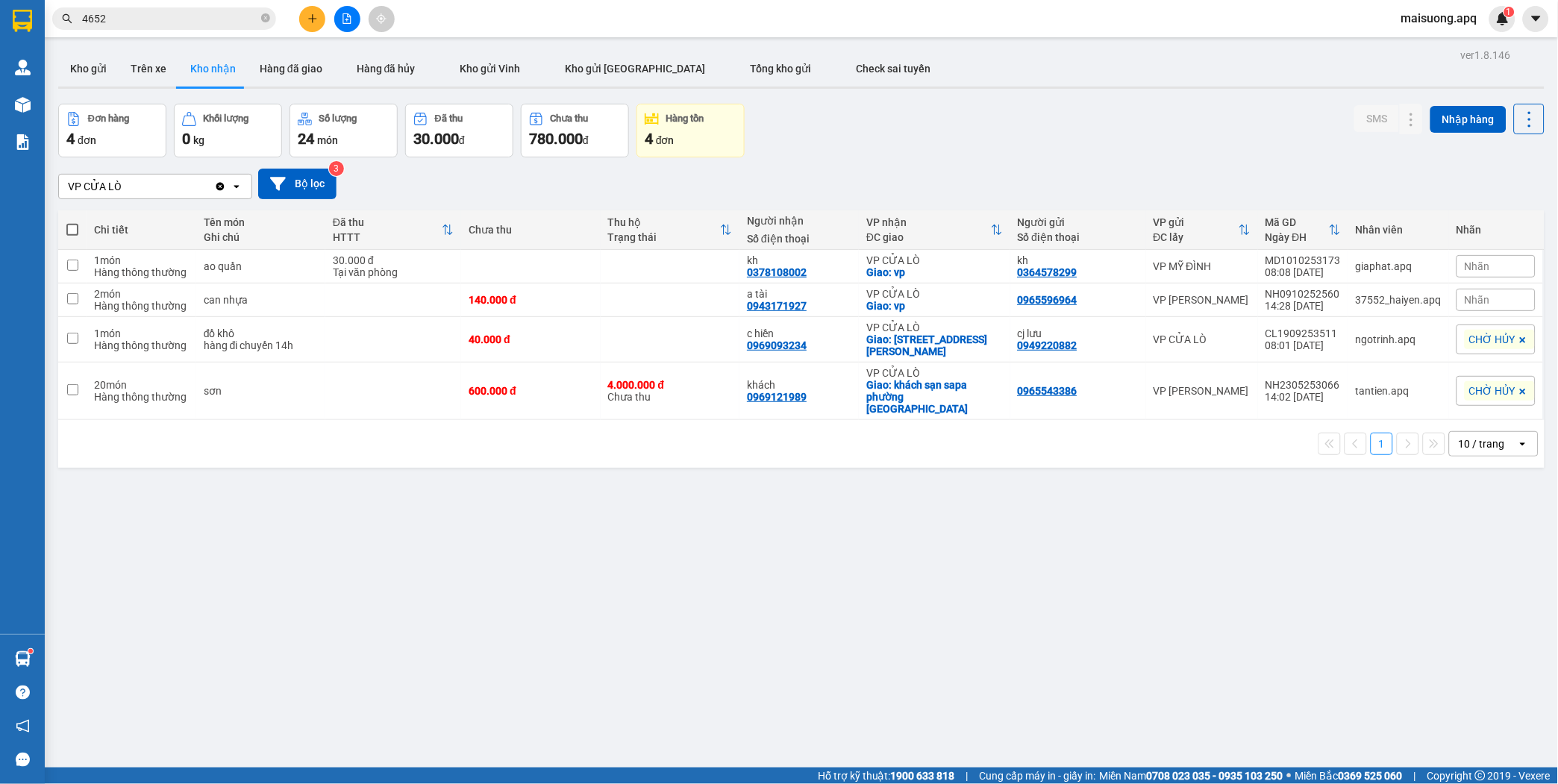
click at [207, 17] on input "4652" at bounding box center [170, 19] width 176 height 17
type input "4"
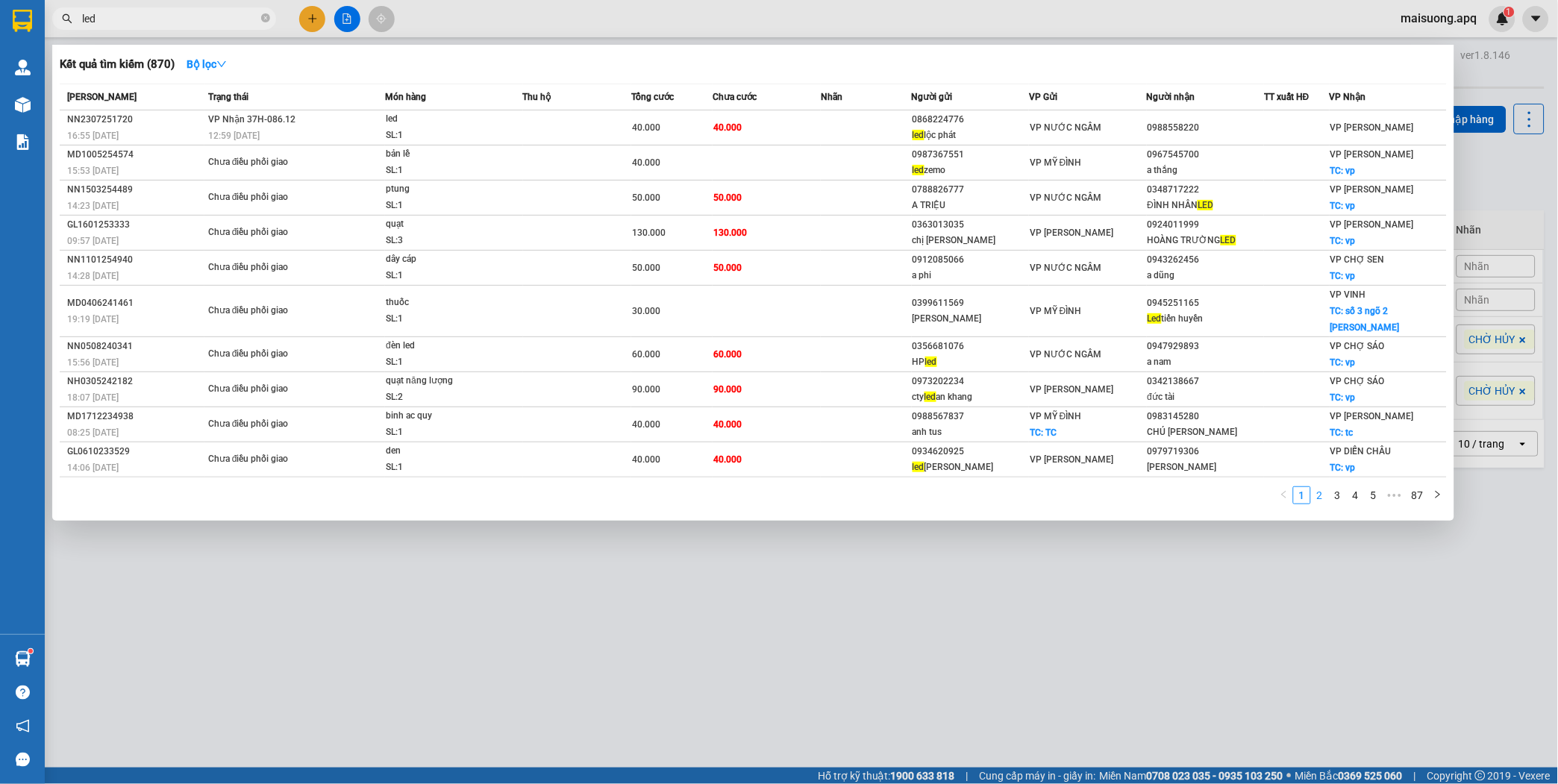
click at [1322, 487] on link "2" at bounding box center [1320, 495] width 17 height 17
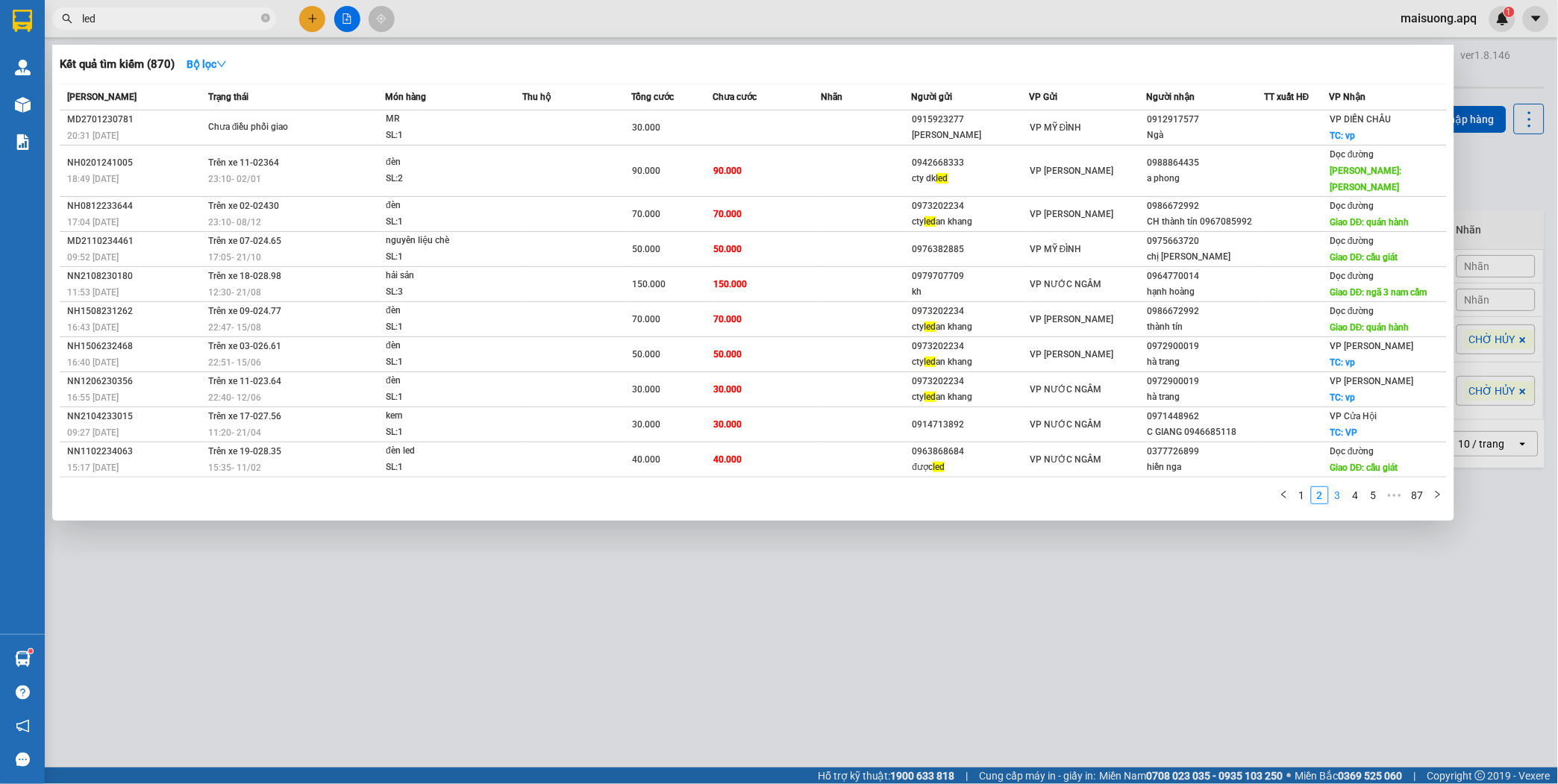
click at [1340, 487] on link "3" at bounding box center [1338, 495] width 17 height 17
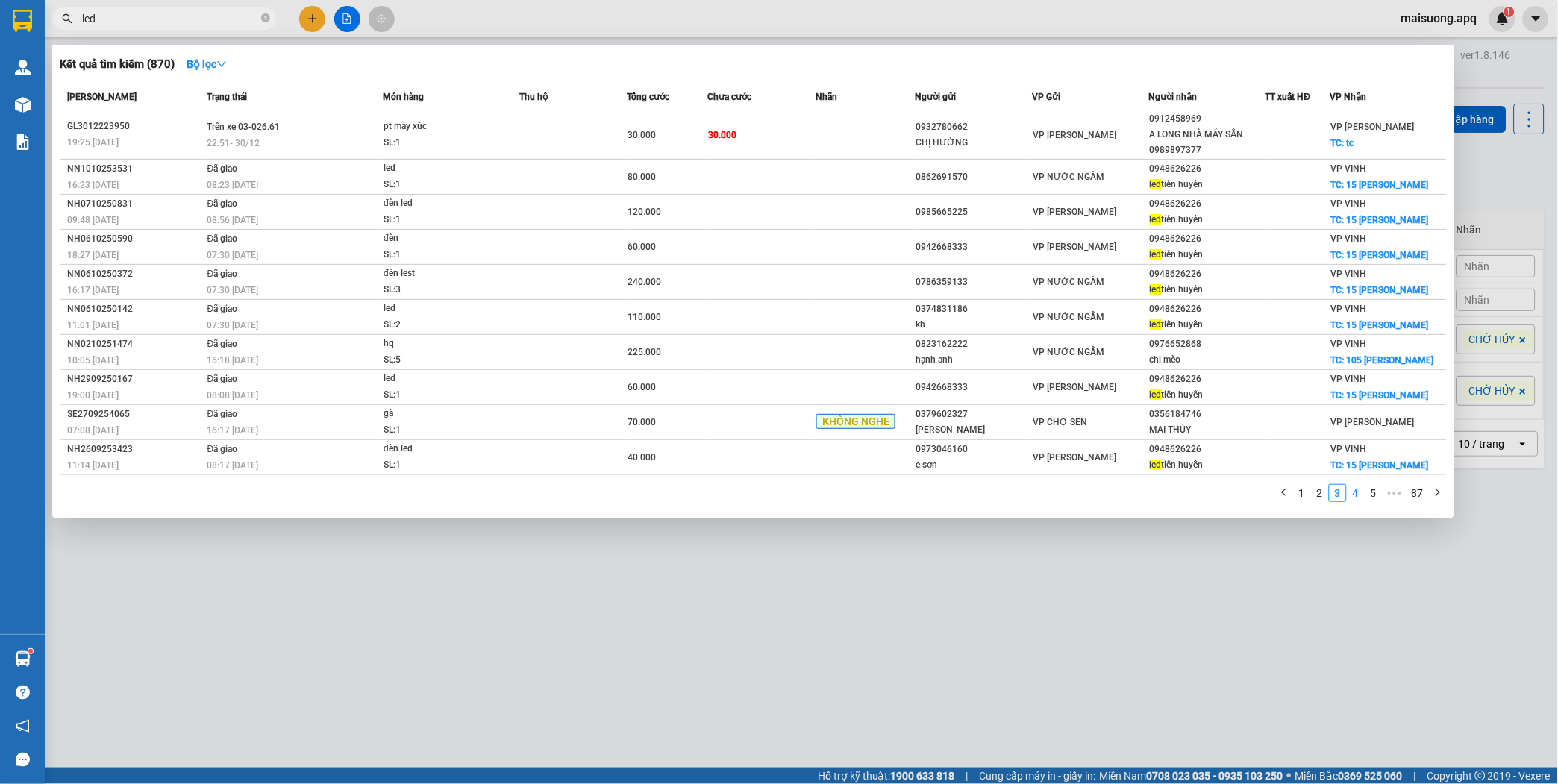
click at [1349, 492] on link "4" at bounding box center [1356, 493] width 17 height 17
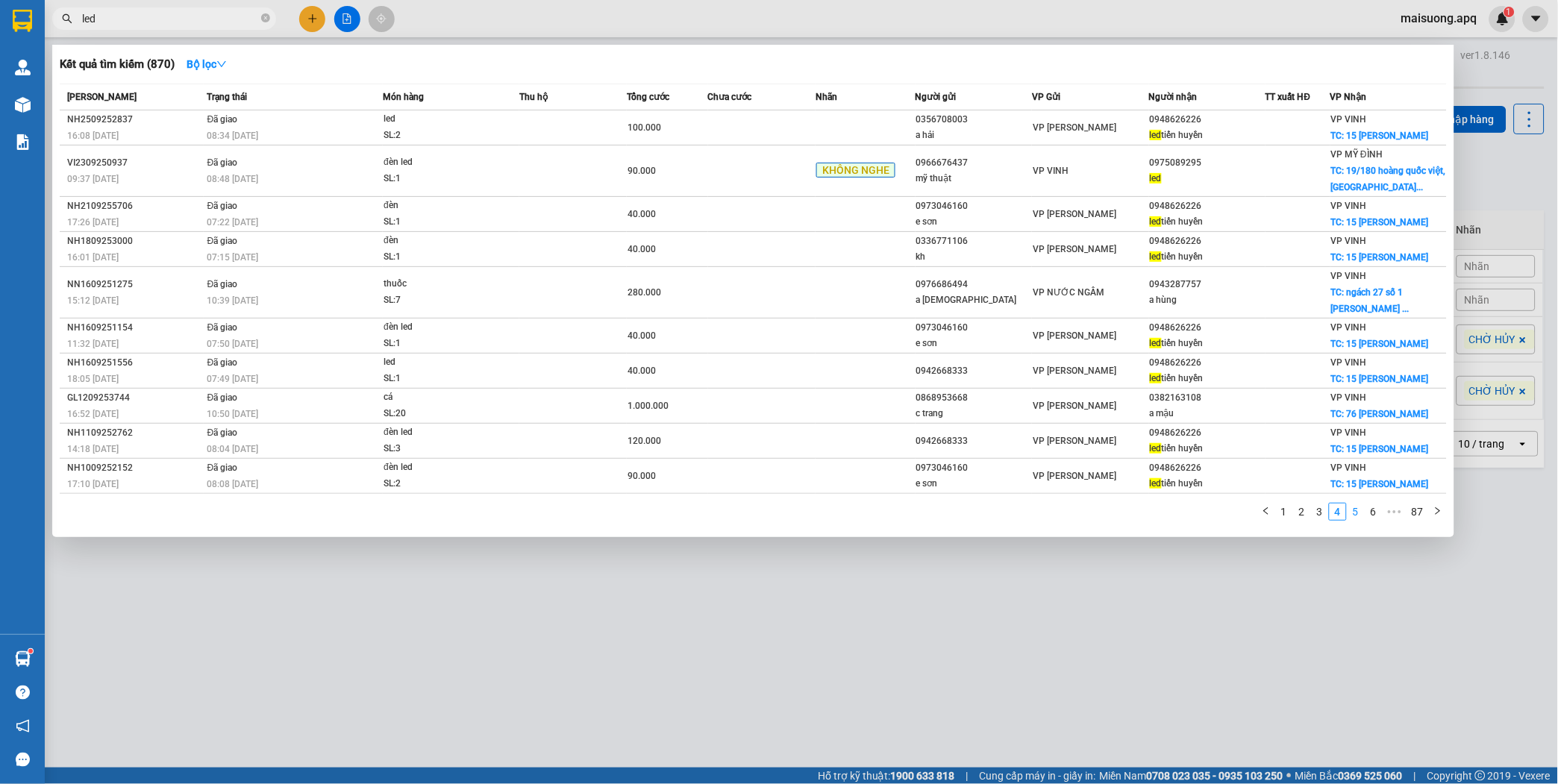
click at [1356, 513] on link "5" at bounding box center [1356, 512] width 17 height 17
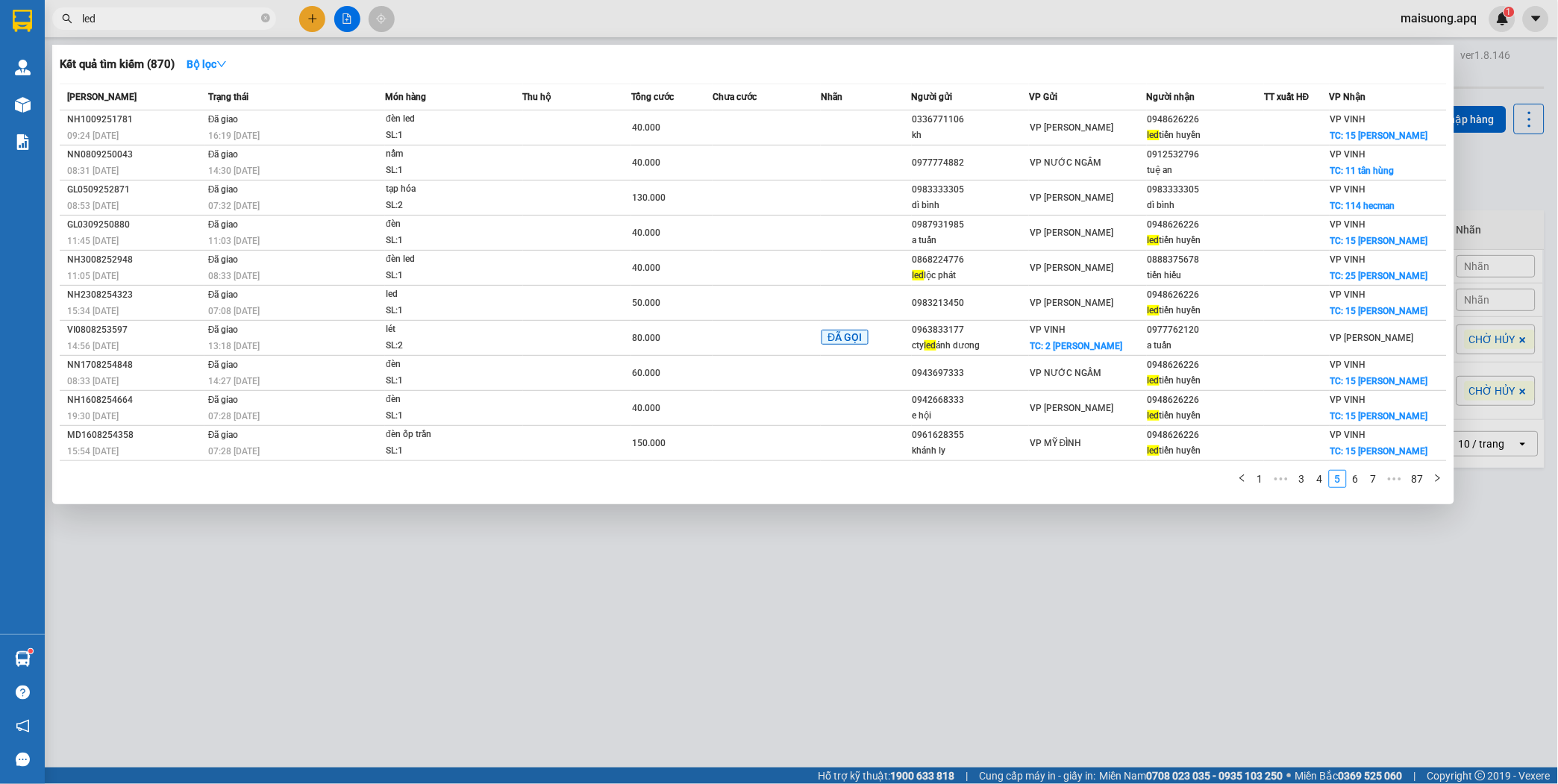
click at [135, 18] on input "led" at bounding box center [170, 19] width 176 height 17
type input "l"
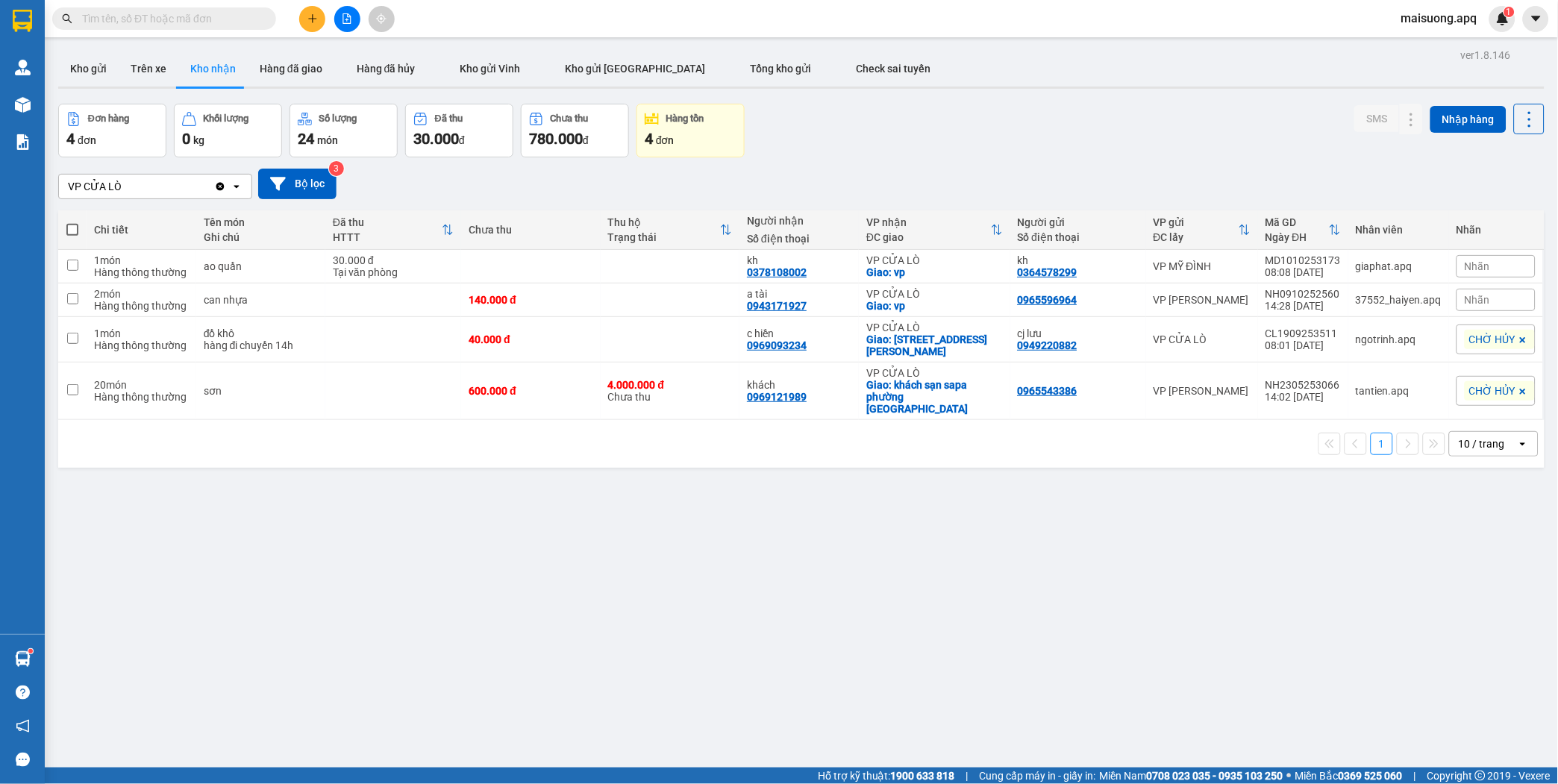
click at [211, 26] on input "text" at bounding box center [170, 19] width 176 height 17
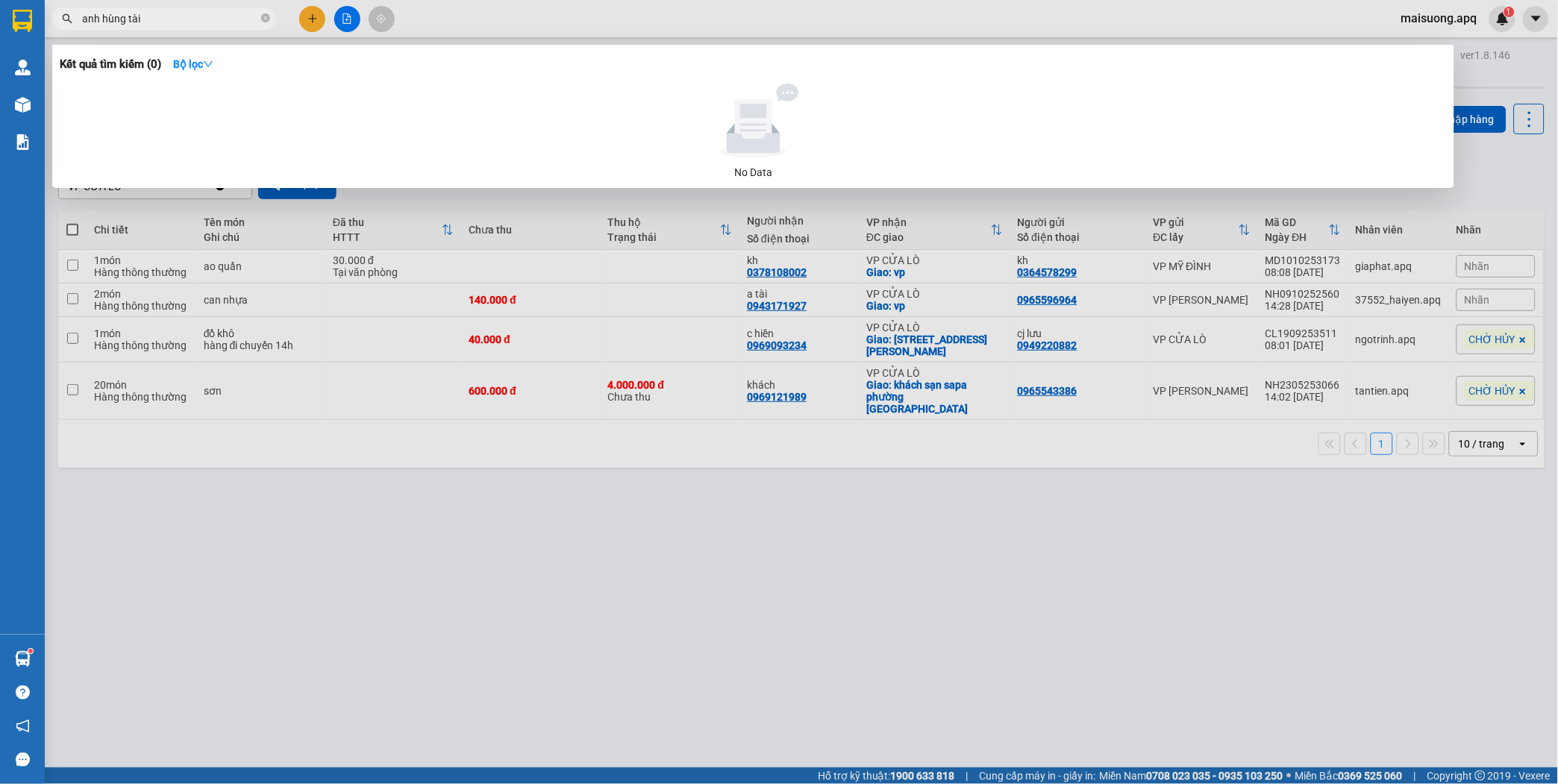
click at [988, 555] on div at bounding box center [779, 392] width 1558 height 784
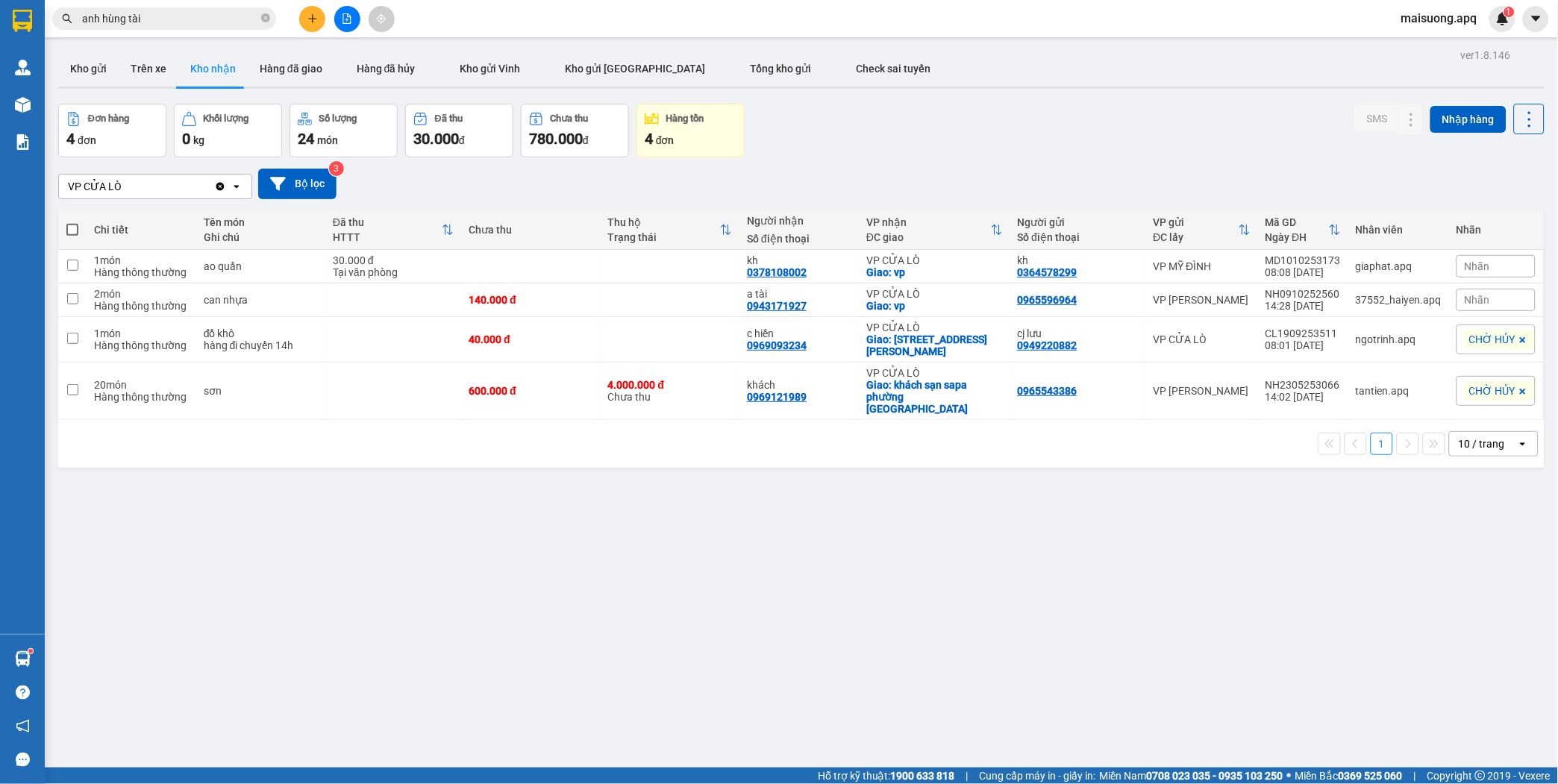
click at [202, 17] on input "anh hùng tài" at bounding box center [170, 19] width 176 height 17
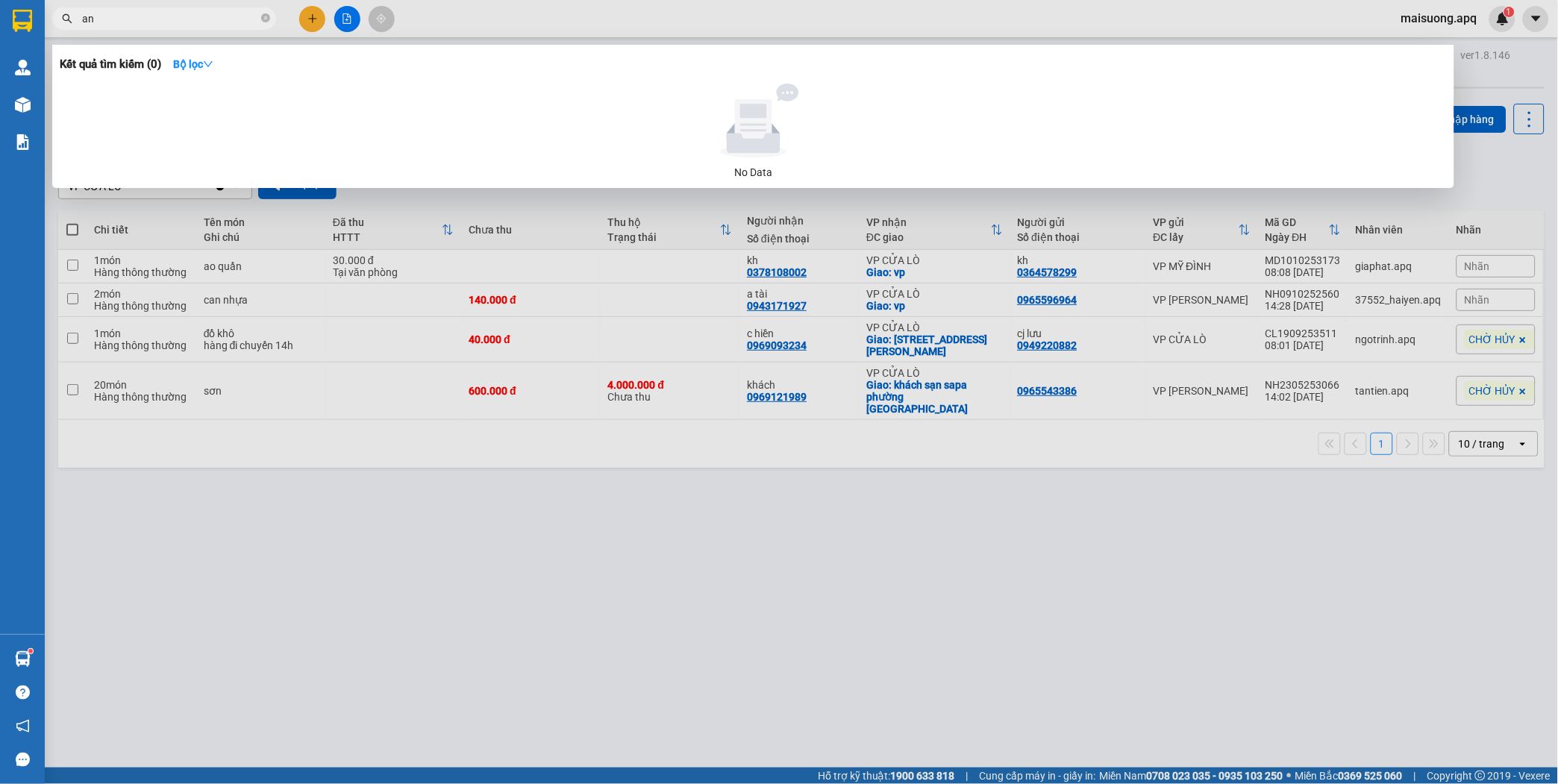
type input "a"
type input "4652"
